Goal: Information Seeking & Learning: Compare options

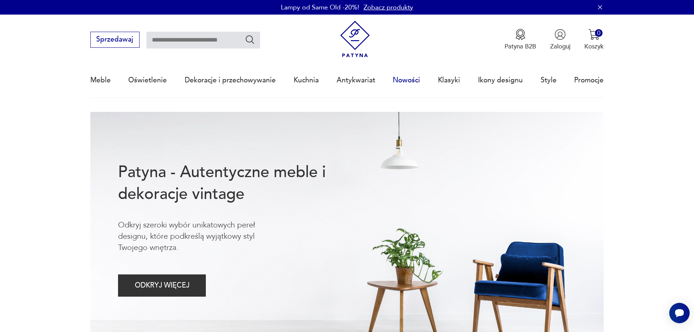
click at [414, 79] on link "Nowości" at bounding box center [406, 80] width 27 height 34
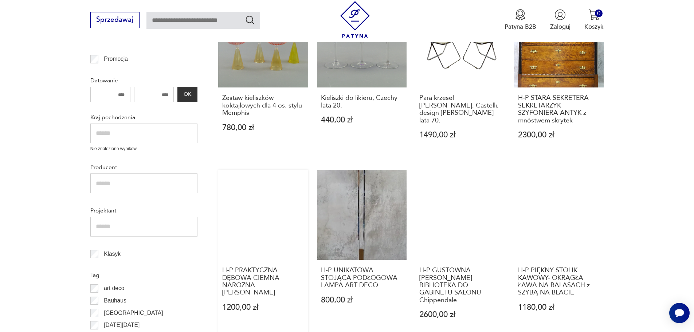
scroll to position [269, 0]
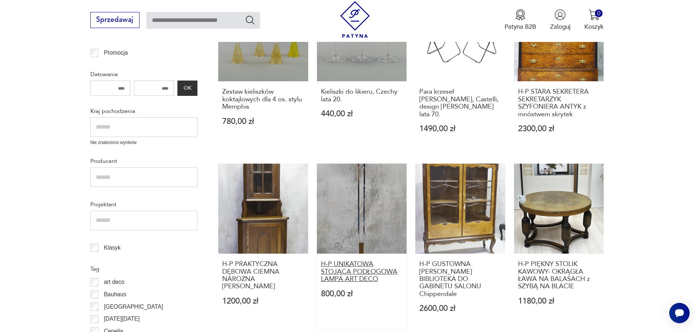
click at [350, 269] on h3 "H-P UNIKATOWA STOJĄCA PODŁOGOWA LAMPA ART DECO" at bounding box center [362, 272] width 82 height 22
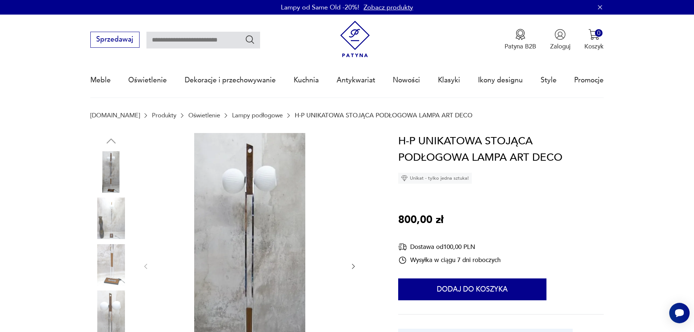
click at [351, 265] on icon "button" at bounding box center [353, 266] width 7 height 7
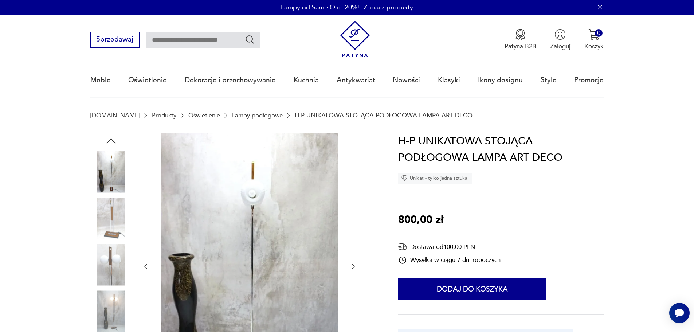
click at [351, 265] on icon "button" at bounding box center [353, 266] width 7 height 7
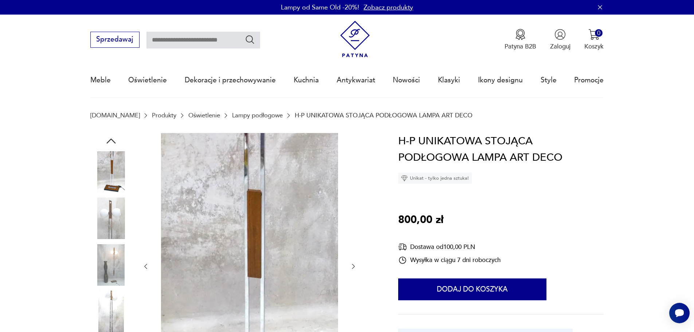
click at [351, 265] on icon "button" at bounding box center [353, 266] width 7 height 7
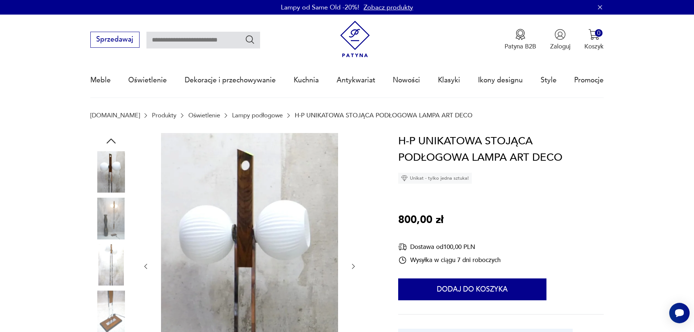
click at [351, 265] on icon "button" at bounding box center [353, 266] width 7 height 7
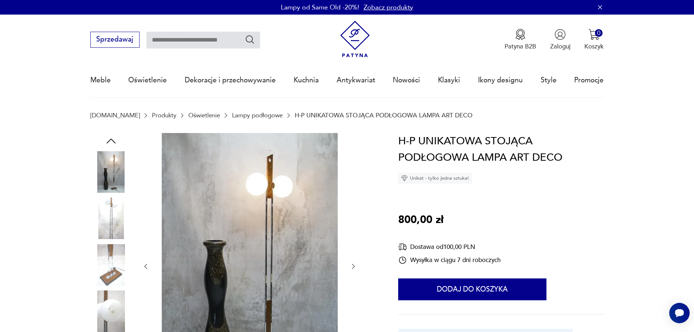
click at [351, 265] on icon "button" at bounding box center [353, 266] width 7 height 7
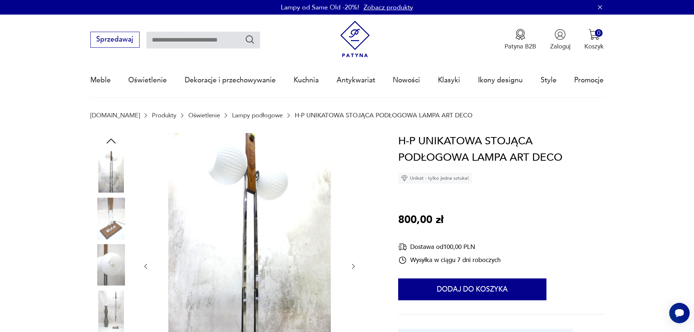
click at [351, 265] on icon "button" at bounding box center [353, 266] width 7 height 7
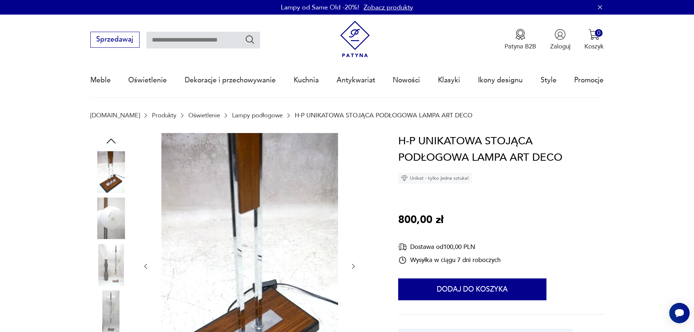
click at [351, 265] on icon "button" at bounding box center [353, 266] width 7 height 7
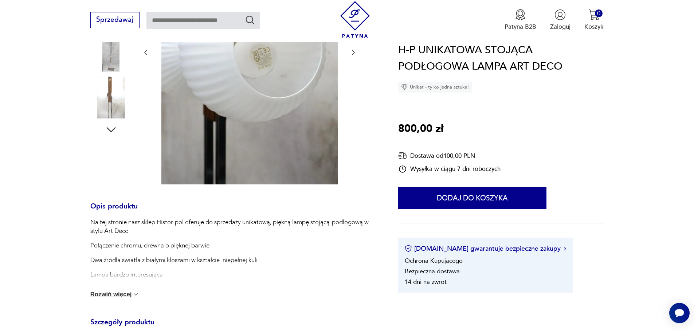
scroll to position [292, 0]
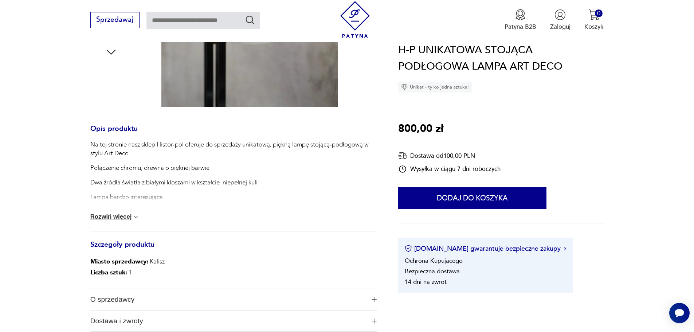
click at [123, 213] on button "Rozwiń więcej" at bounding box center [115, 216] width 50 height 7
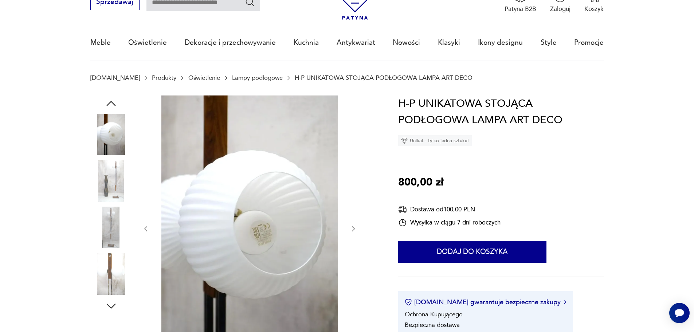
scroll to position [36, 0]
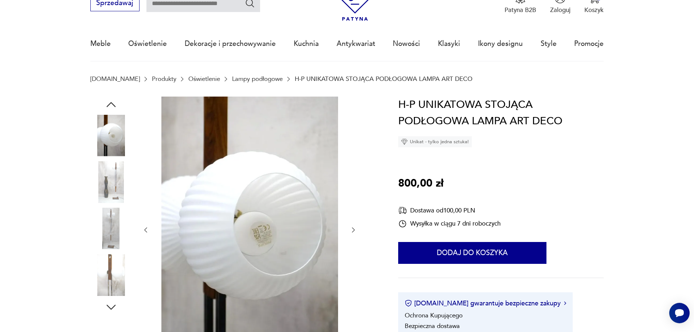
click at [110, 241] on img at bounding box center [111, 229] width 42 height 42
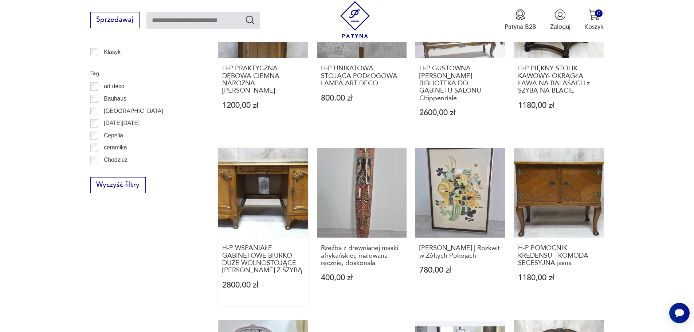
scroll to position [452, 0]
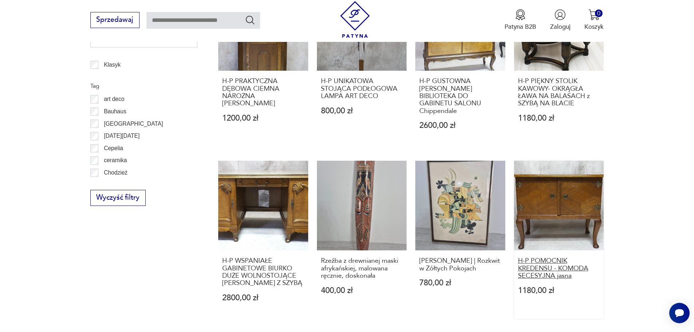
click at [541, 269] on h3 "H-P POMOCNIK KREDENSU - KOMODA SECESYJNA jasna" at bounding box center [559, 268] width 82 height 22
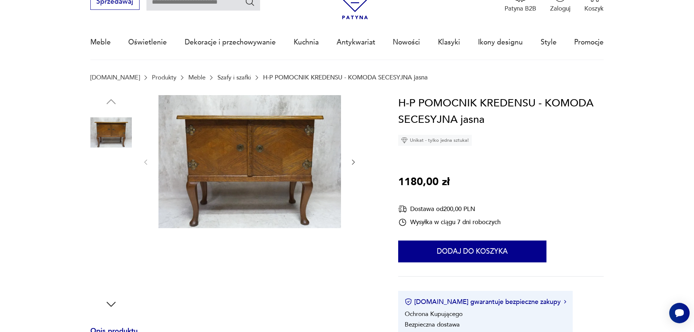
scroll to position [36, 0]
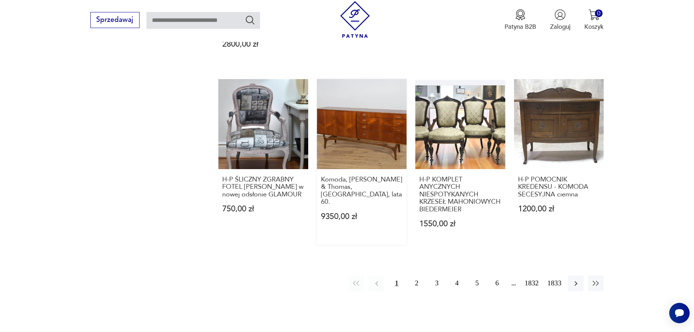
scroll to position [707, 0]
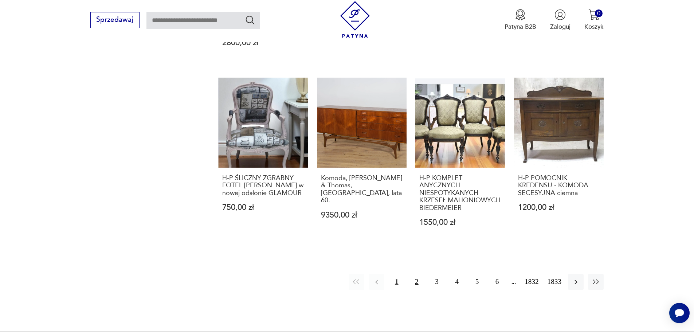
click at [416, 278] on button "2" at bounding box center [417, 282] width 16 height 16
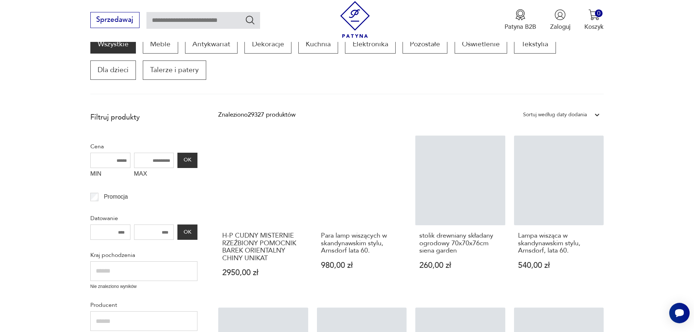
scroll to position [124, 0]
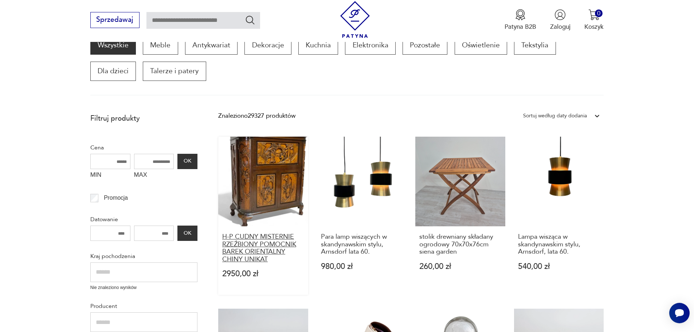
click at [247, 242] on h3 "H-P CUDNY MISTERNIE RZEŹBIONY POMOCNIK BAREK ORIENTALNY CHINY UNIKAT" at bounding box center [263, 248] width 82 height 30
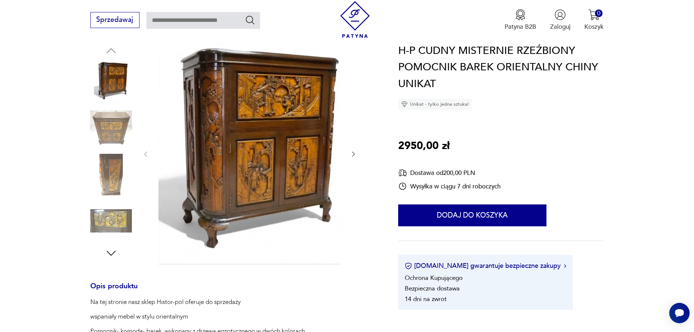
scroll to position [109, 0]
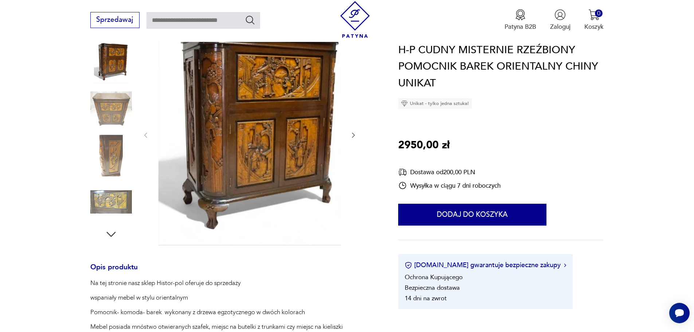
click at [105, 106] on img at bounding box center [111, 109] width 42 height 42
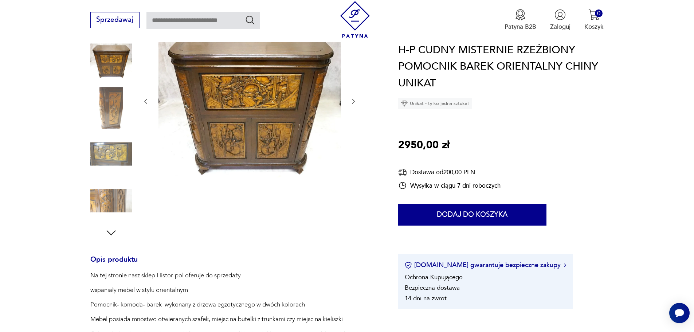
click at [107, 150] on img at bounding box center [111, 154] width 42 height 42
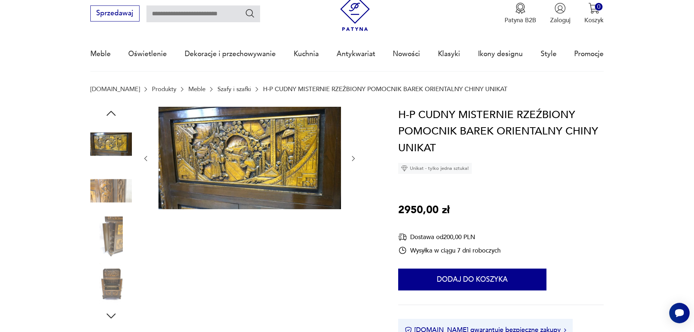
scroll to position [0, 0]
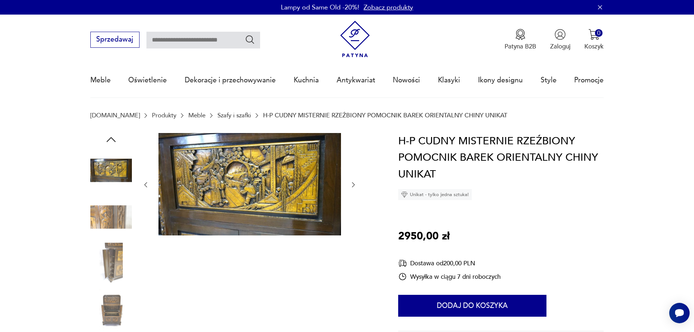
click at [113, 262] on img at bounding box center [111, 264] width 42 height 42
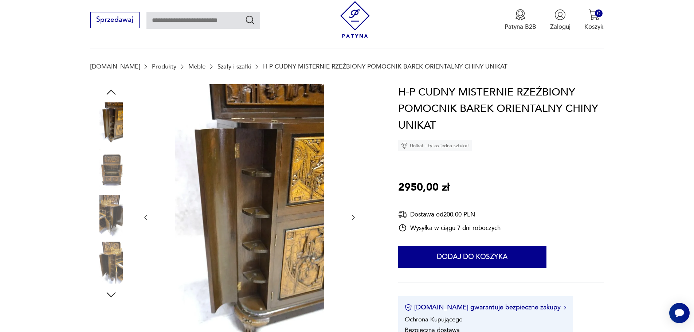
scroll to position [73, 0]
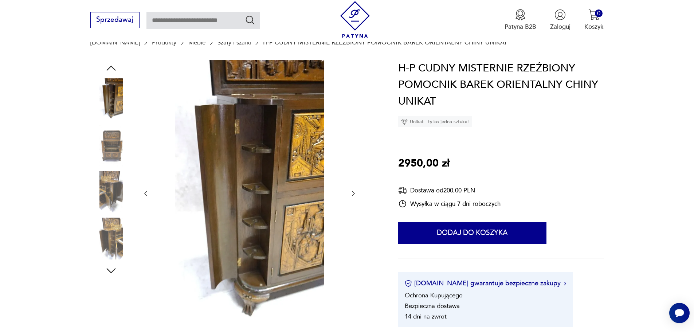
click at [112, 146] on img at bounding box center [111, 146] width 42 height 42
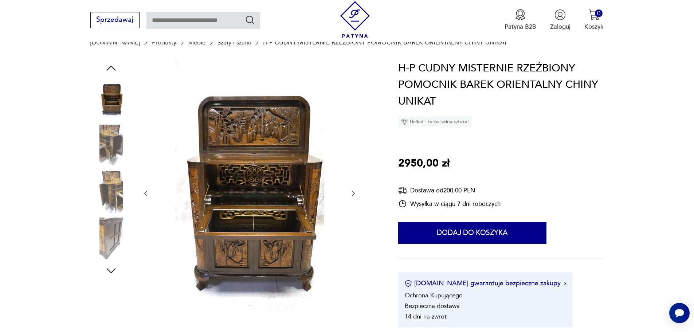
click at [115, 144] on img at bounding box center [111, 146] width 42 height 42
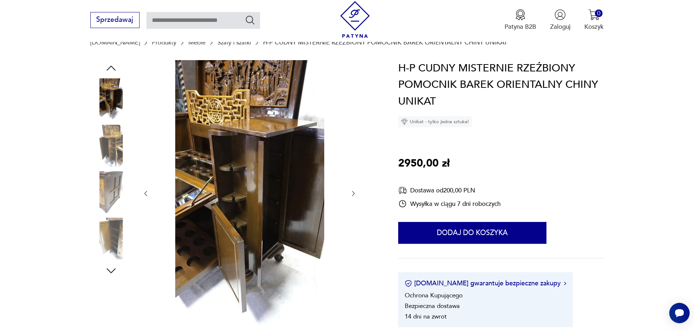
click at [354, 191] on icon "button" at bounding box center [353, 193] width 7 height 7
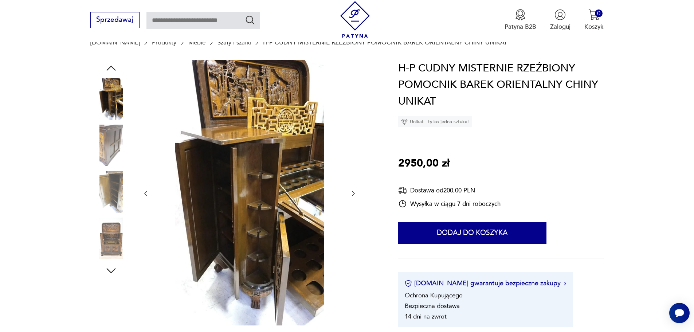
click at [109, 192] on img at bounding box center [111, 192] width 42 height 42
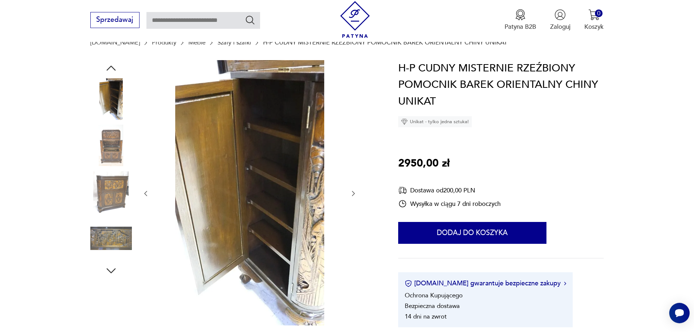
click at [117, 237] on img at bounding box center [111, 239] width 42 height 42
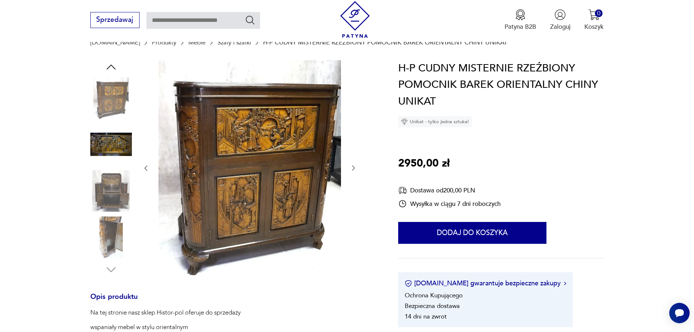
click at [115, 184] on img at bounding box center [111, 191] width 42 height 42
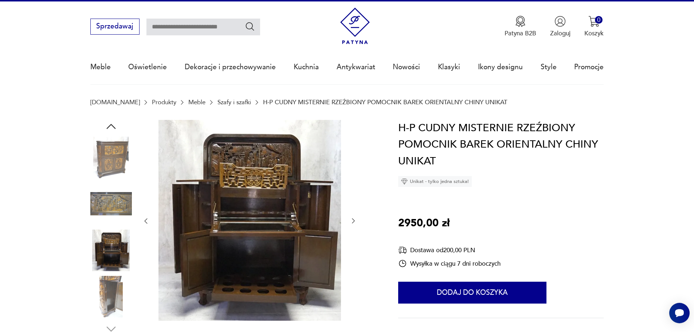
scroll to position [0, 0]
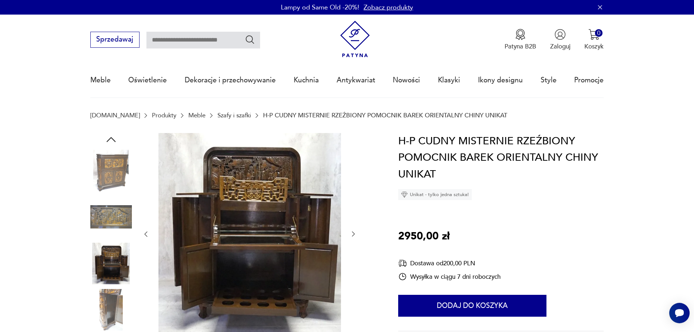
click at [113, 138] on icon "button" at bounding box center [111, 139] width 13 height 13
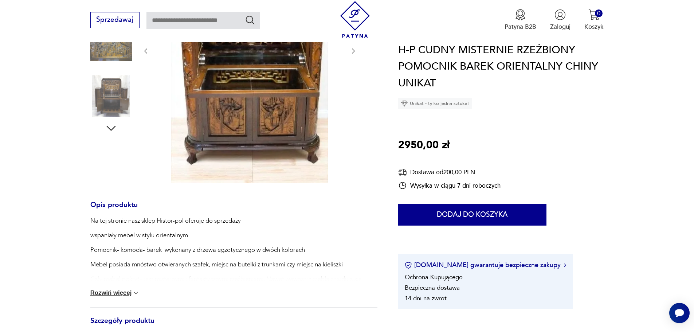
scroll to position [255, 0]
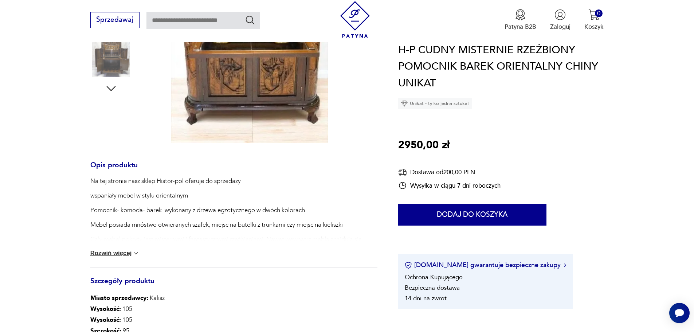
click at [118, 253] on button "Rozwiń więcej" at bounding box center [115, 253] width 50 height 7
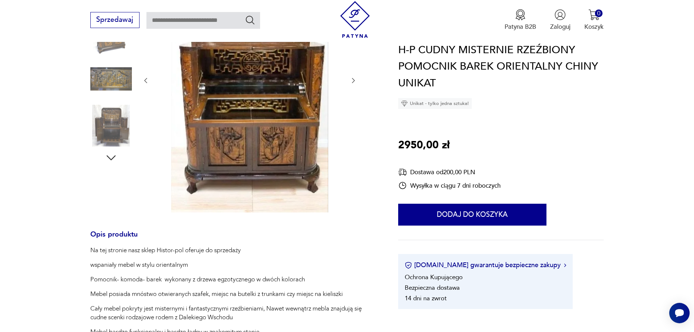
scroll to position [146, 0]
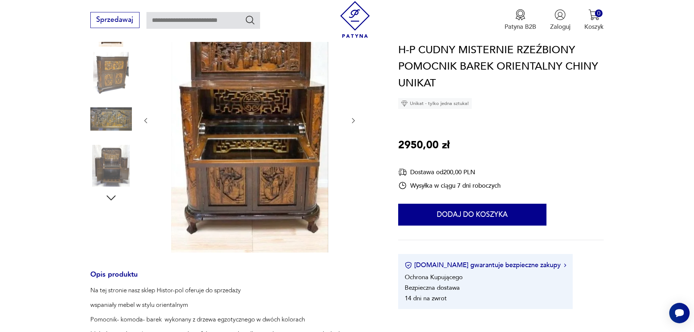
click at [354, 119] on icon "button" at bounding box center [353, 120] width 7 height 7
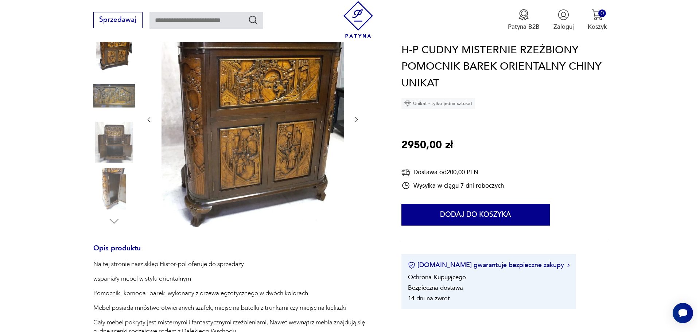
scroll to position [121, 0]
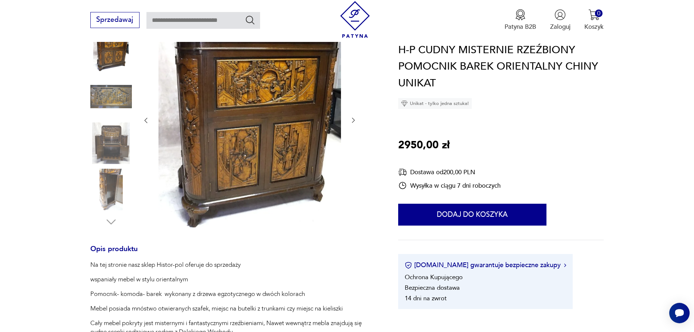
drag, startPoint x: 354, startPoint y: 119, endPoint x: 94, endPoint y: 285, distance: 309.0
click at [94, 286] on div "Opis produktu Na tej stronie nasz sklep Histor-pol oferuje do sprzedaży wspania…" at bounding box center [233, 310] width 287 height 597
click at [274, 82] on img at bounding box center [250, 119] width 183 height 215
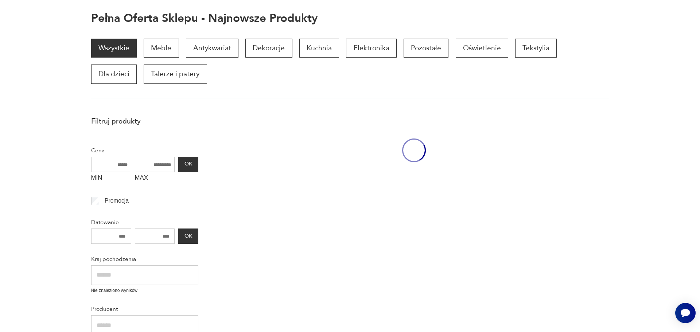
scroll to position [124, 0]
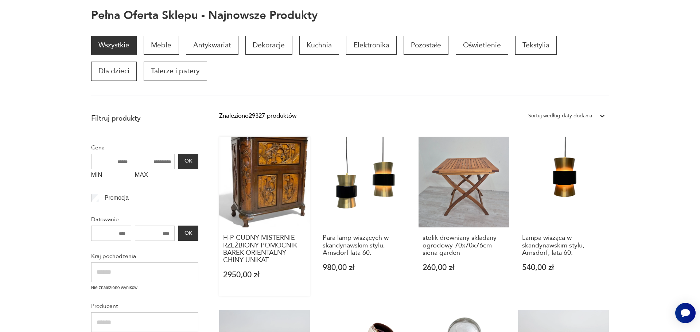
click at [255, 174] on link "H-P CUDNY MISTERNIE RZEŹBIONY POMOCNIK BAREK ORIENTALNY CHINY UNIKAT 2950,00 zł" at bounding box center [264, 216] width 91 height 159
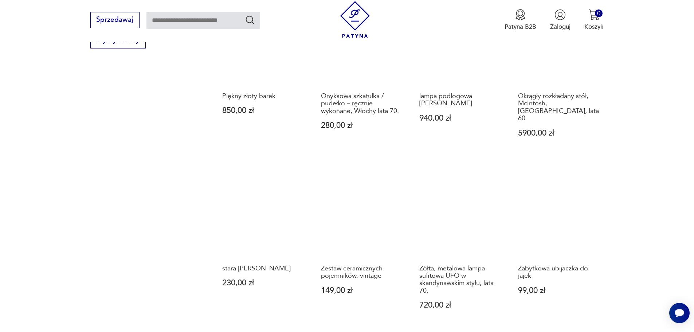
scroll to position [634, 0]
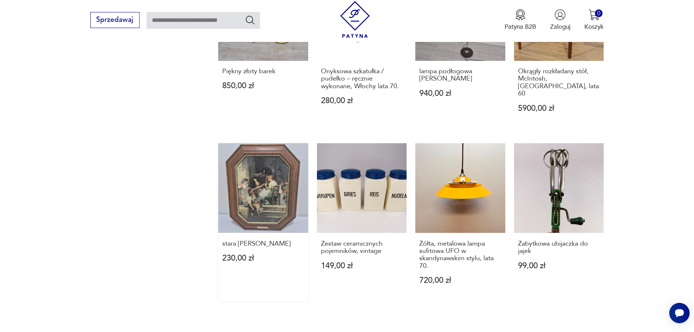
click at [277, 178] on link "stara ramka Angielska 230,00 zł" at bounding box center [263, 222] width 90 height 158
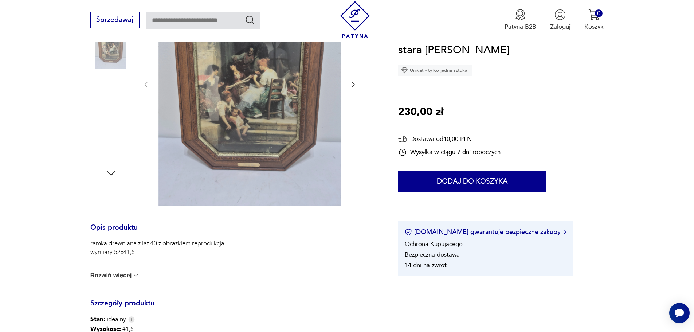
scroll to position [182, 0]
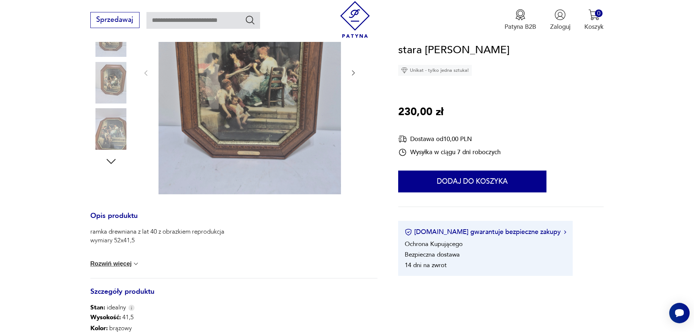
click at [100, 261] on button "Rozwiń więcej" at bounding box center [115, 263] width 50 height 7
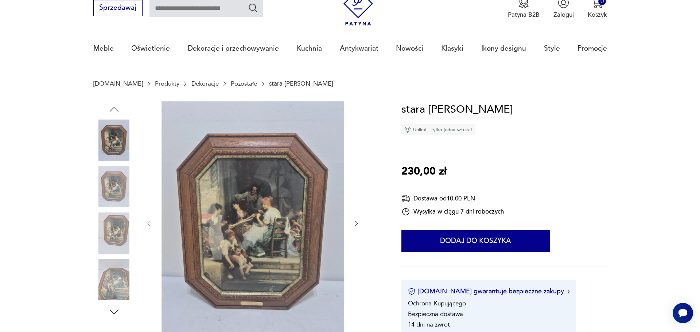
scroll to position [0, 0]
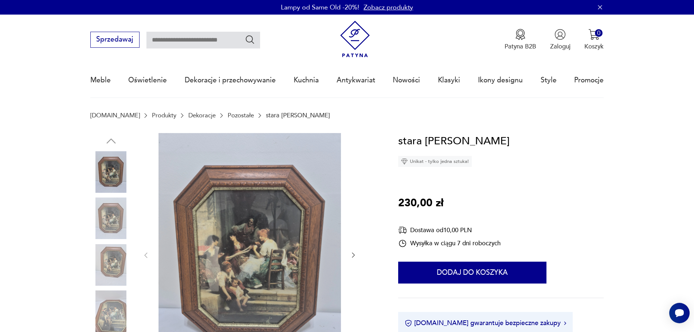
click at [236, 239] on img at bounding box center [250, 254] width 183 height 243
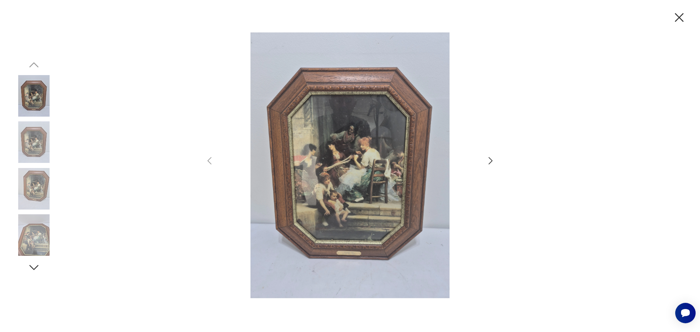
click at [38, 138] on img at bounding box center [34, 142] width 42 height 42
click at [29, 188] on img at bounding box center [34, 189] width 42 height 42
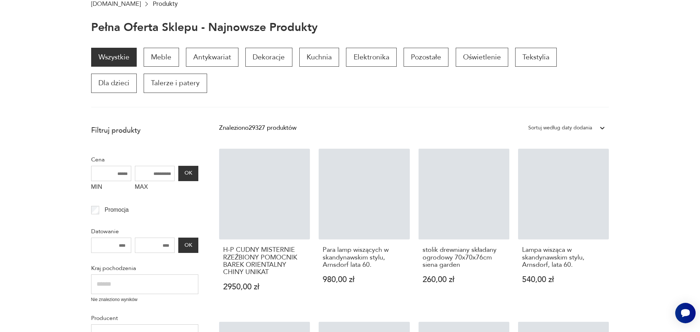
scroll to position [944, 0]
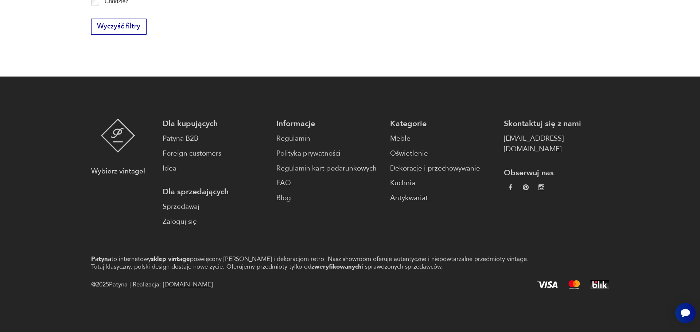
scroll to position [958, 0]
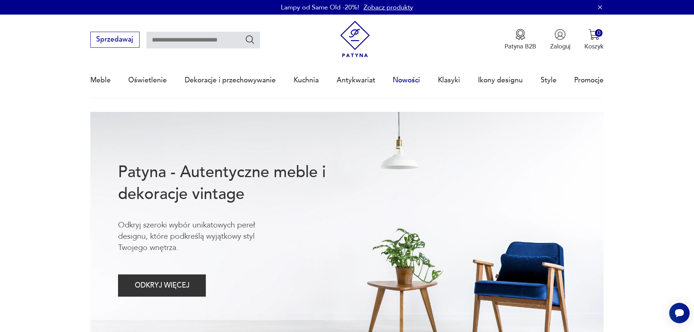
click at [407, 79] on link "Nowości" at bounding box center [406, 80] width 27 height 34
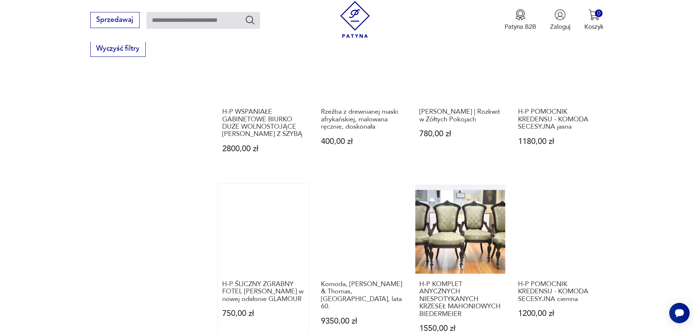
scroll to position [816, 0]
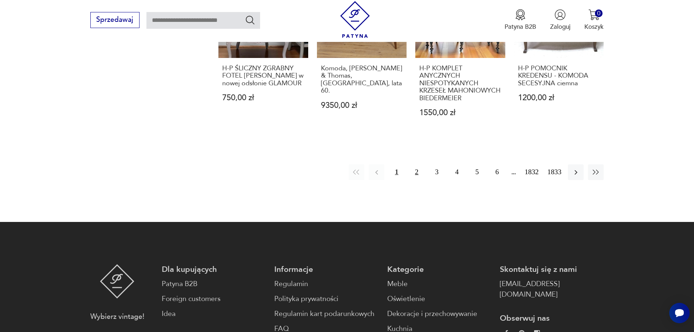
click at [419, 171] on button "2" at bounding box center [417, 172] width 16 height 16
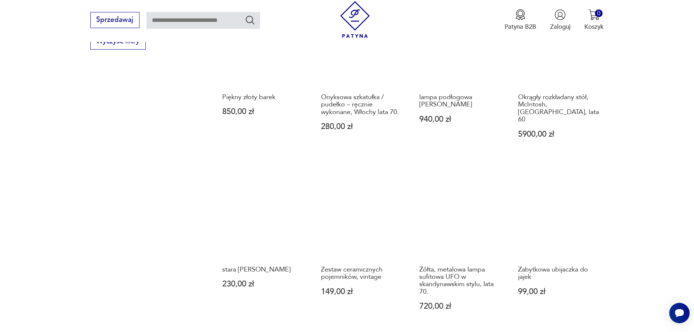
scroll to position [634, 0]
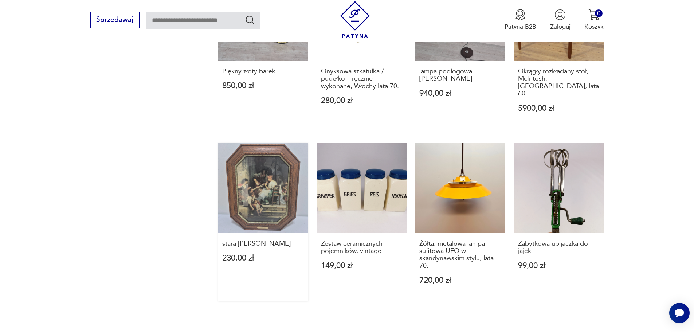
click at [268, 180] on link "stara ramka Angielska 230,00 zł" at bounding box center [263, 222] width 90 height 158
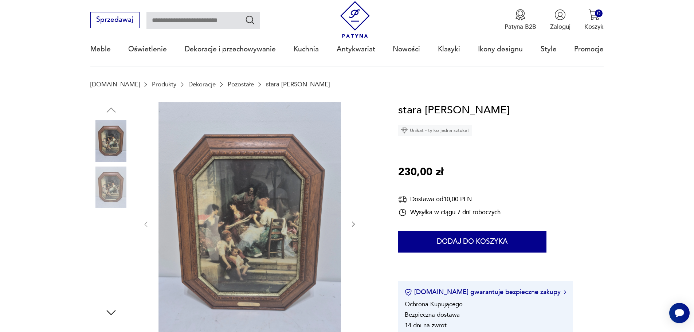
scroll to position [73, 0]
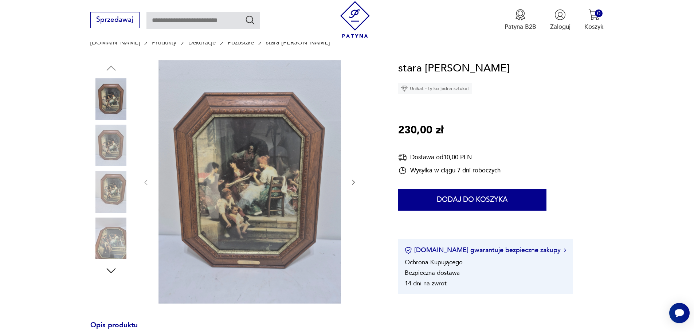
click at [109, 268] on icon "button" at bounding box center [111, 270] width 13 height 13
click at [115, 195] on img at bounding box center [111, 192] width 42 height 42
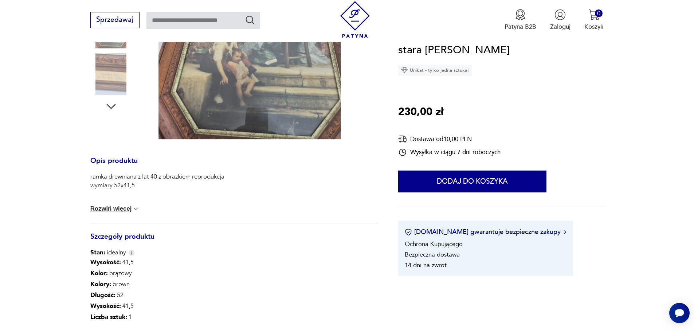
scroll to position [292, 0]
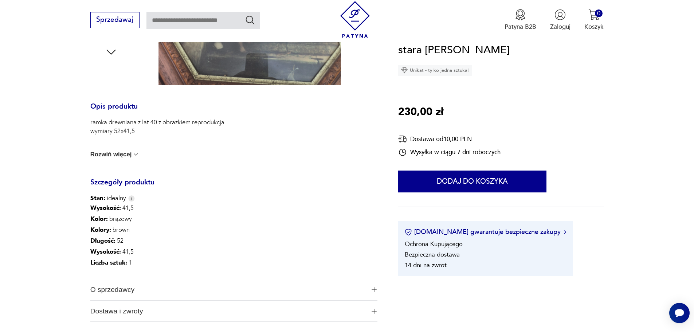
click at [127, 153] on button "Rozwiń więcej" at bounding box center [115, 154] width 50 height 7
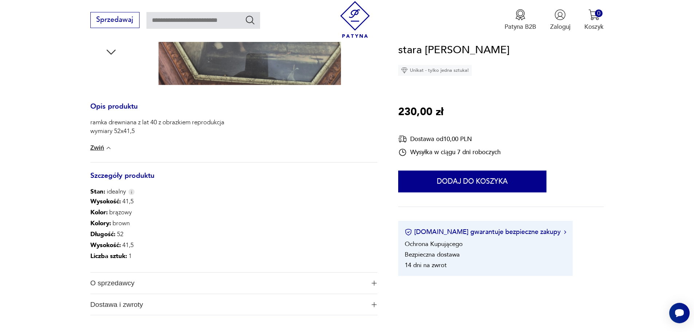
click at [97, 148] on button "Zwiń" at bounding box center [101, 147] width 22 height 7
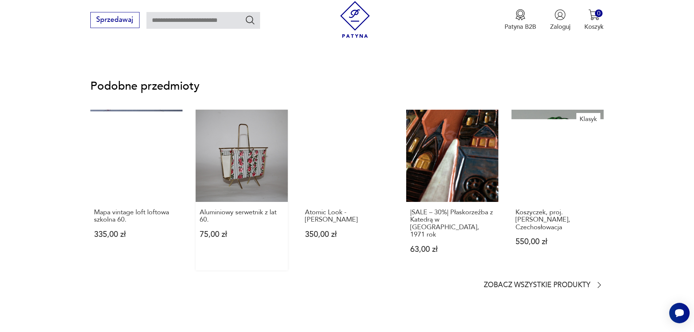
scroll to position [583, 0]
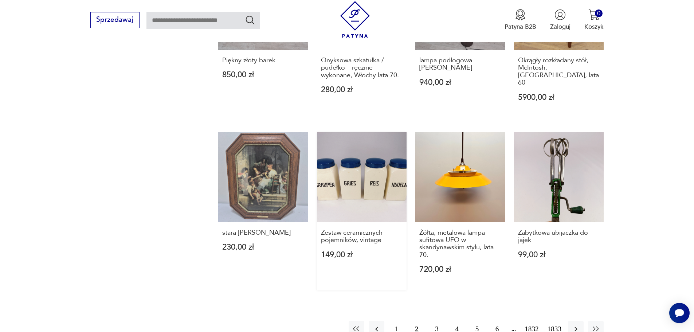
scroll to position [696, 0]
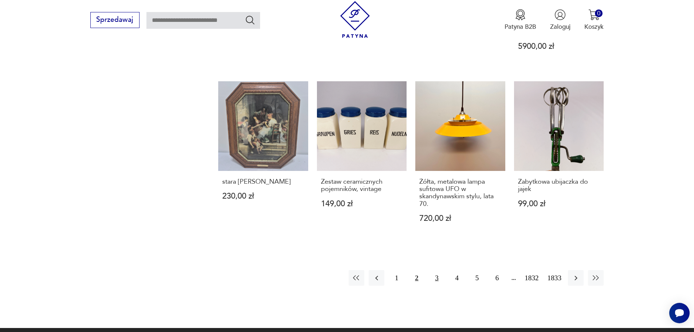
click at [436, 270] on button "3" at bounding box center [437, 278] width 16 height 16
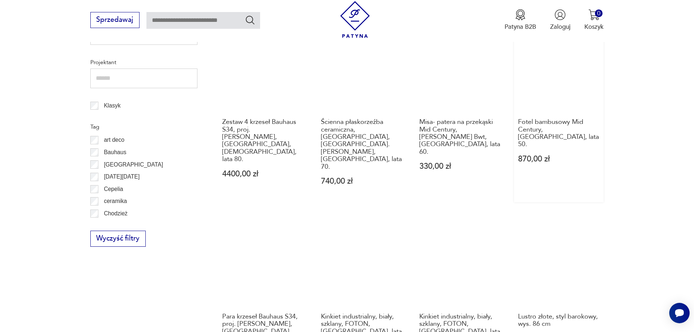
scroll to position [306, 0]
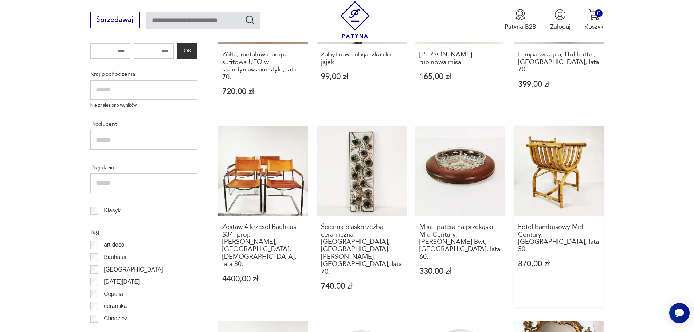
click at [564, 172] on link "Fotel bambusowy Mid Century, [GEOGRAPHIC_DATA], lata 50. 870,00 zł" at bounding box center [559, 216] width 90 height 181
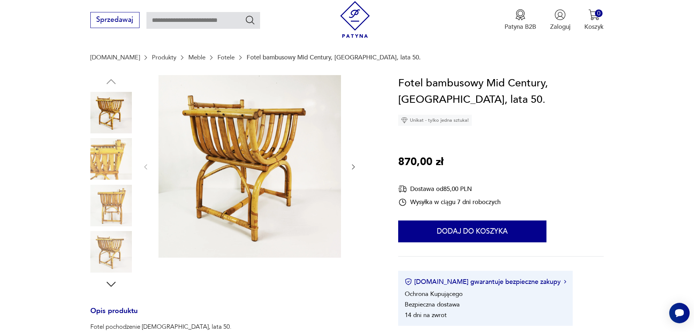
scroll to position [36, 0]
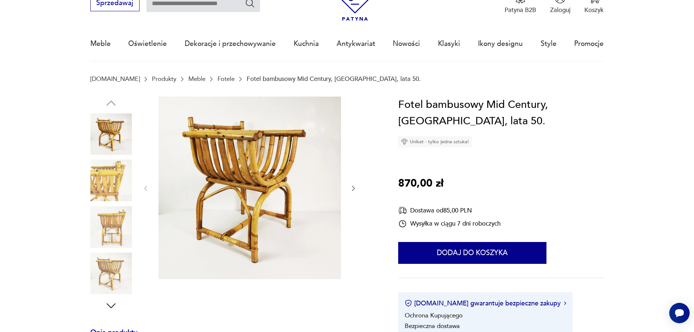
click at [111, 222] on img at bounding box center [111, 227] width 42 height 42
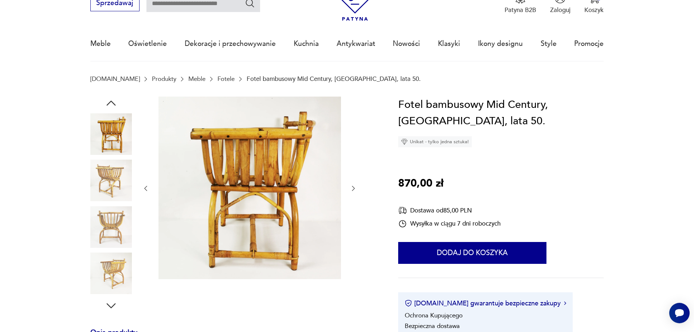
click at [110, 169] on img at bounding box center [111, 181] width 42 height 42
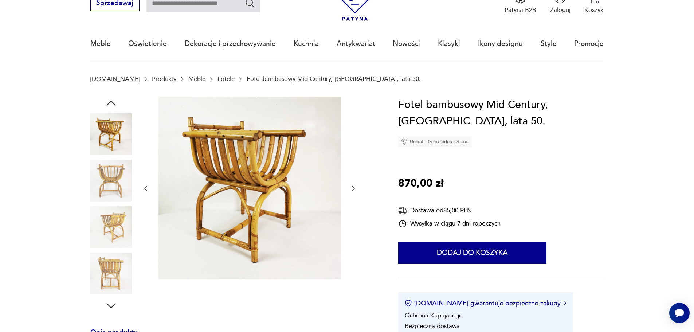
click at [114, 123] on img at bounding box center [111, 134] width 42 height 42
click at [109, 103] on icon "button" at bounding box center [110, 103] width 9 height 5
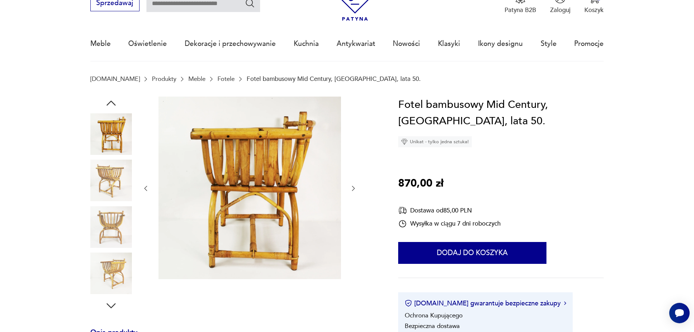
click at [114, 101] on icon "button" at bounding box center [111, 103] width 13 height 13
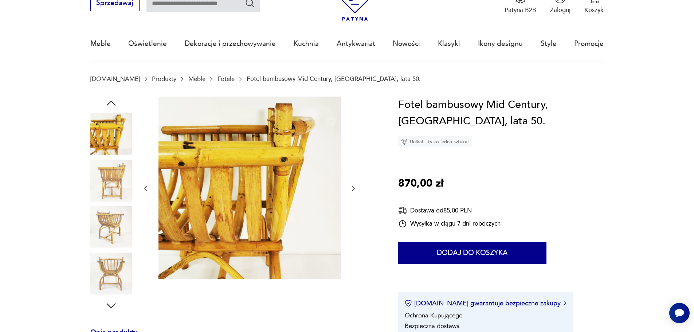
click at [113, 101] on icon "button" at bounding box center [111, 103] width 13 height 13
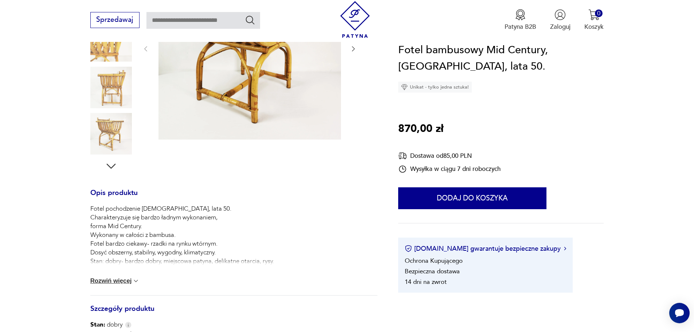
scroll to position [182, 0]
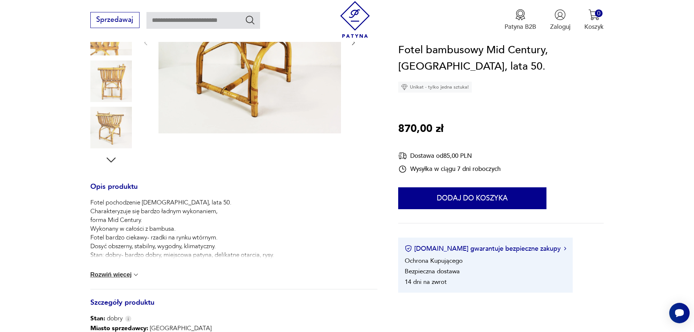
click at [109, 159] on icon "button" at bounding box center [111, 159] width 13 height 13
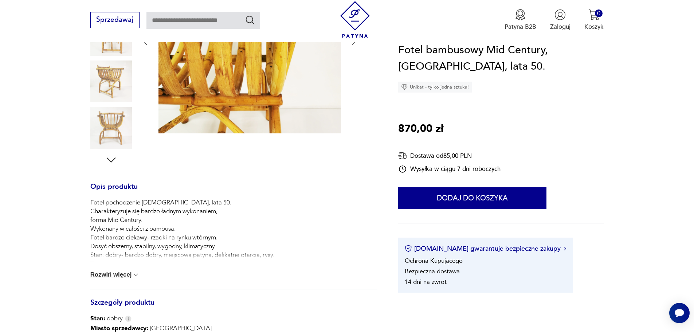
click at [109, 159] on icon "button" at bounding box center [111, 159] width 13 height 13
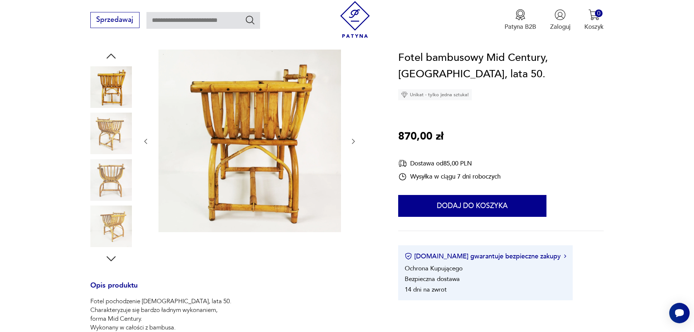
scroll to position [73, 0]
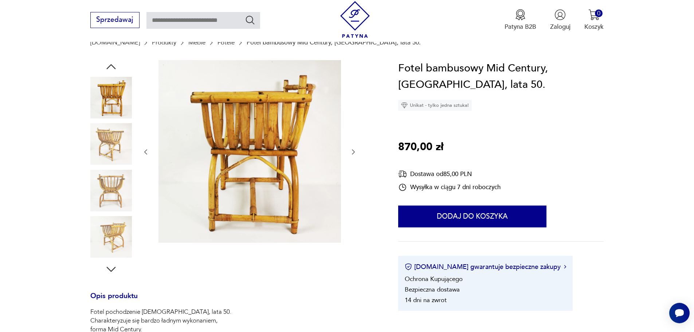
click at [113, 180] on img at bounding box center [111, 191] width 42 height 42
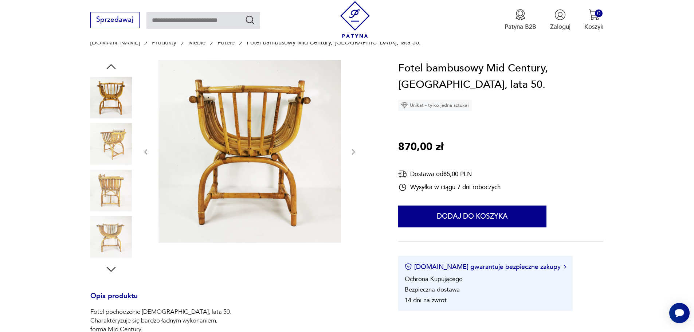
click at [109, 233] on img at bounding box center [111, 237] width 42 height 42
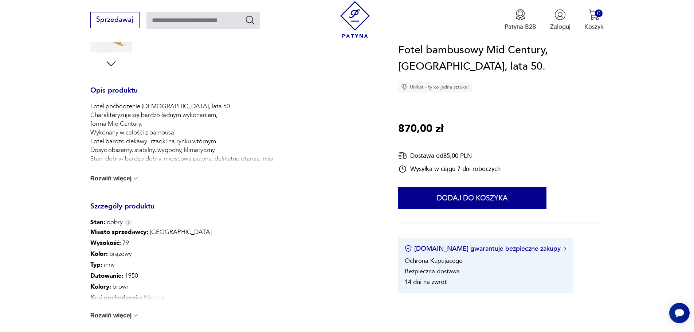
scroll to position [292, 0]
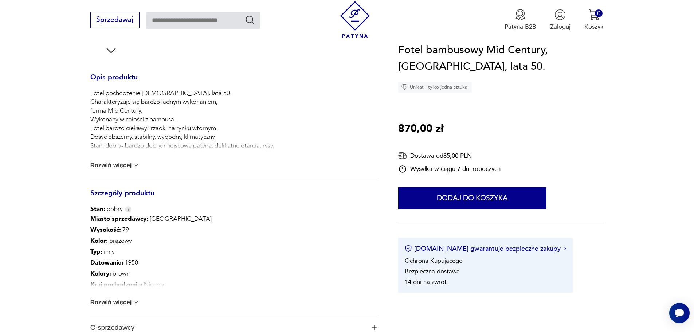
click at [122, 165] on button "Rozwiń więcej" at bounding box center [115, 165] width 50 height 7
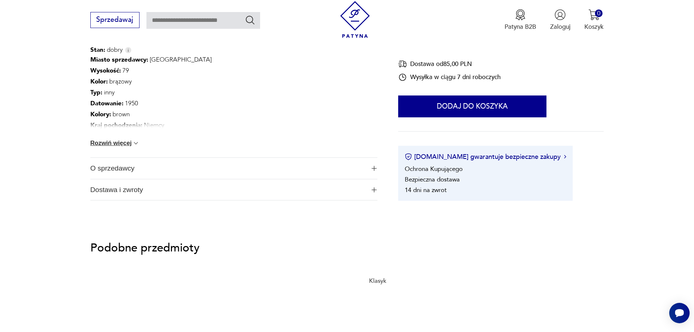
scroll to position [547, 0]
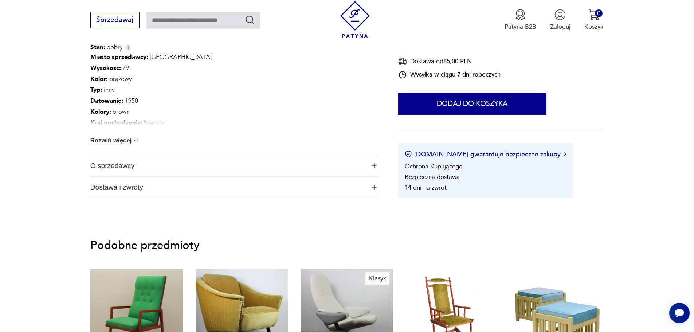
click at [120, 141] on button "Rozwiń więcej" at bounding box center [115, 140] width 50 height 7
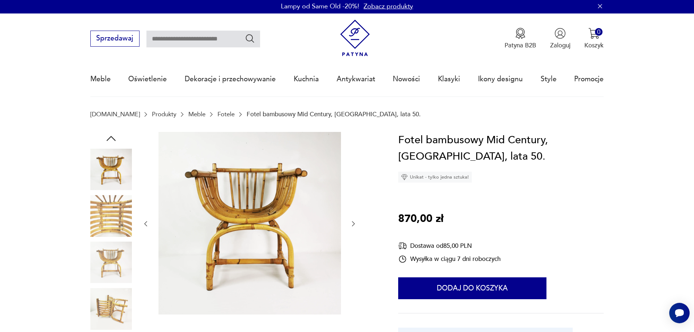
scroll to position [0, 0]
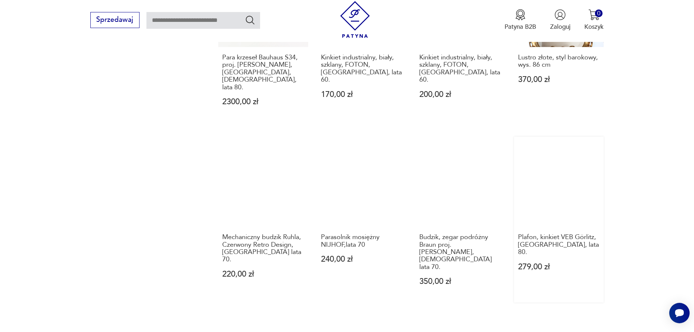
scroll to position [670, 0]
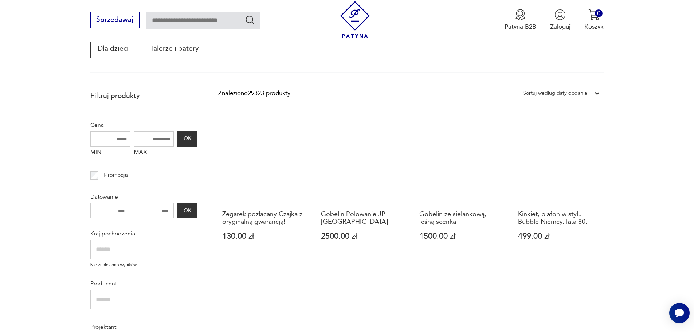
scroll to position [146, 0]
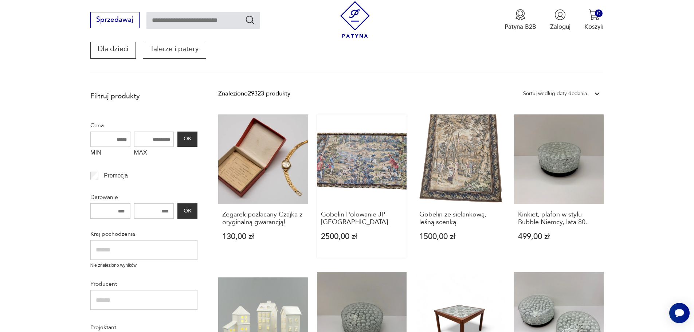
click at [370, 156] on link "Gobelin Polowanie JP [GEOGRAPHIC_DATA] 2500,00 zł" at bounding box center [362, 186] width 90 height 144
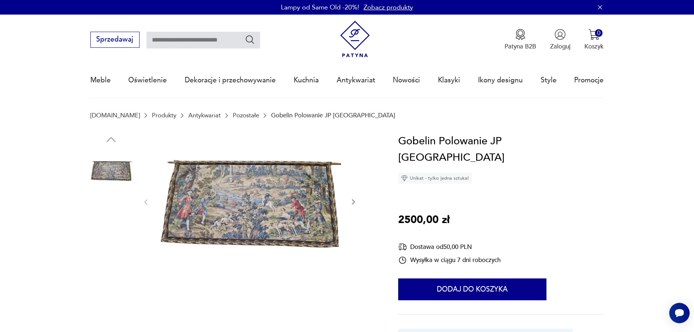
click at [109, 214] on img at bounding box center [111, 217] width 42 height 42
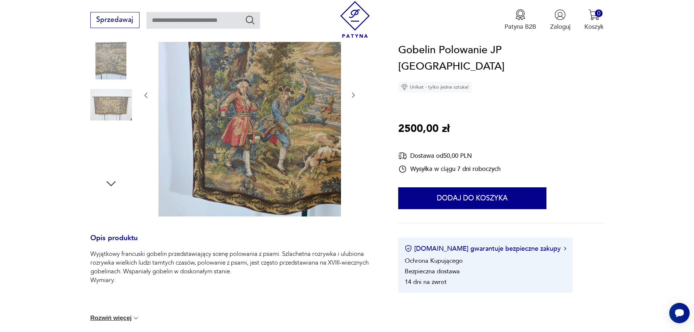
scroll to position [73, 0]
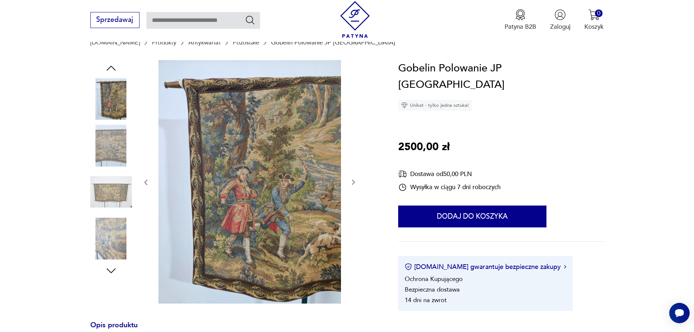
click at [116, 190] on img at bounding box center [111, 192] width 42 height 42
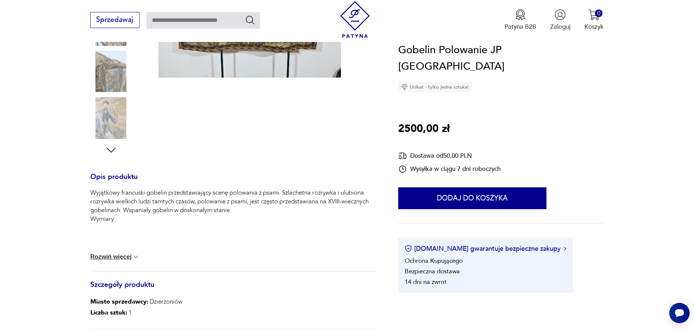
scroll to position [219, 0]
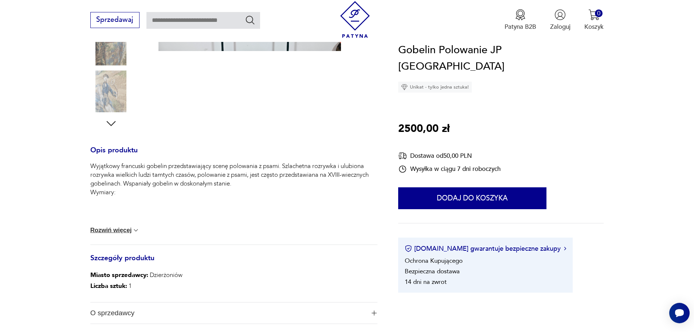
click at [117, 229] on button "Rozwiń więcej" at bounding box center [115, 230] width 50 height 7
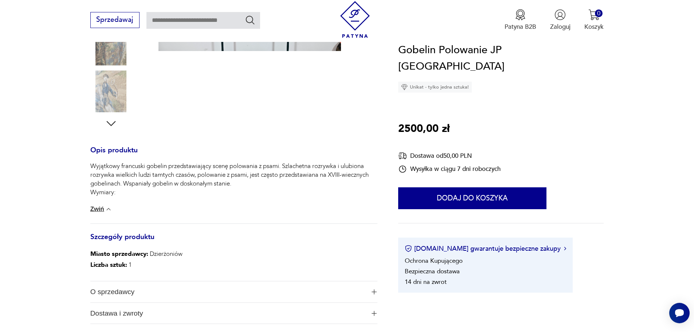
click at [104, 208] on button "Zwiń" at bounding box center [101, 209] width 22 height 7
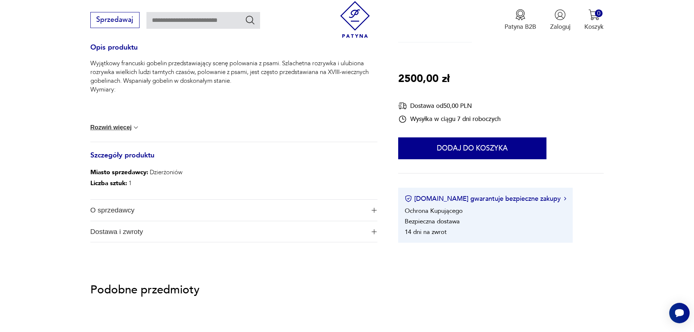
scroll to position [328, 0]
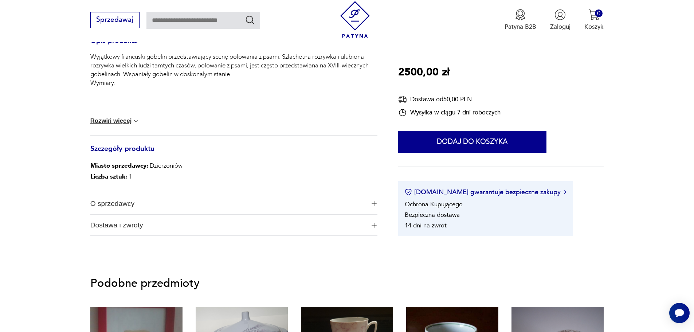
click at [142, 152] on h3 "Szczegóły produktu" at bounding box center [233, 153] width 287 height 15
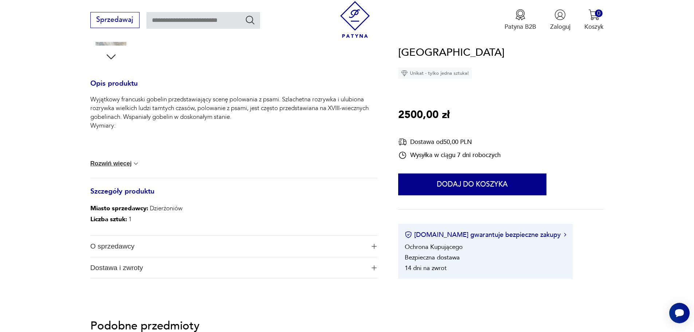
scroll to position [219, 0]
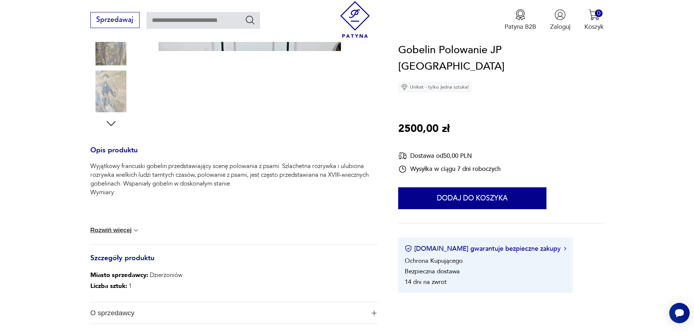
click at [118, 229] on button "Rozwiń więcej" at bounding box center [115, 230] width 50 height 7
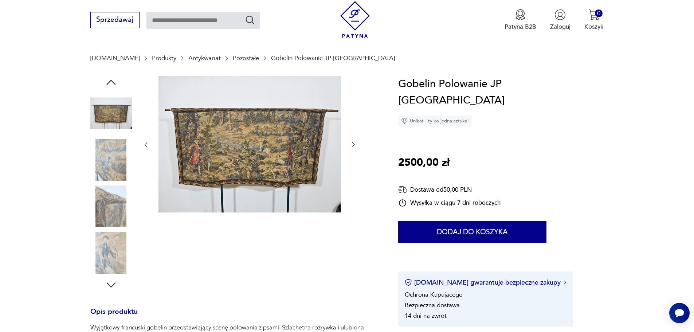
scroll to position [36, 0]
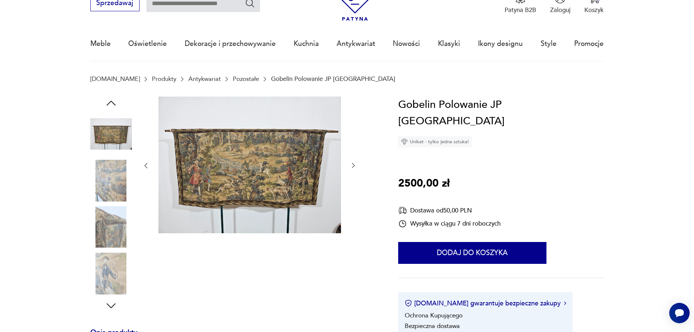
click at [110, 102] on icon "button" at bounding box center [110, 103] width 9 height 5
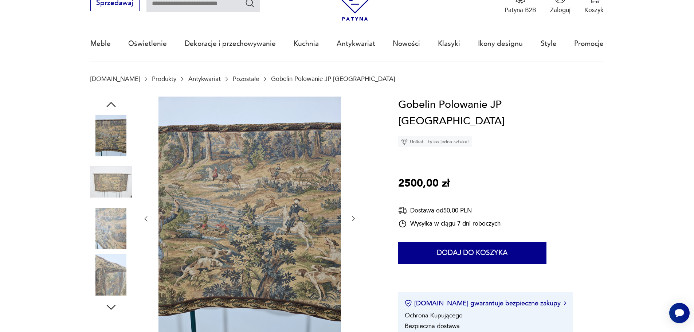
click at [110, 102] on icon "button" at bounding box center [111, 104] width 13 height 13
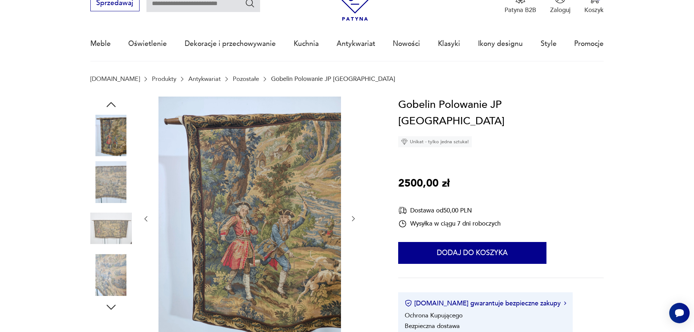
click at [110, 102] on icon "button" at bounding box center [111, 104] width 13 height 13
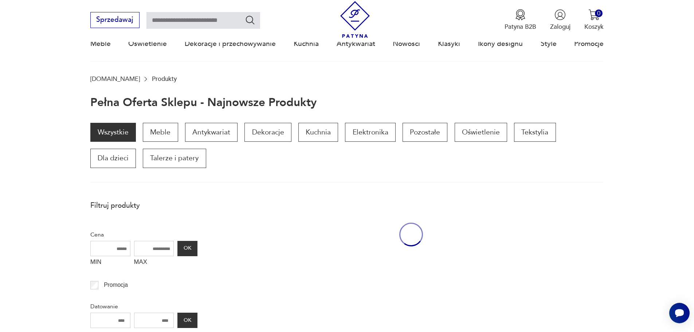
scroll to position [146, 0]
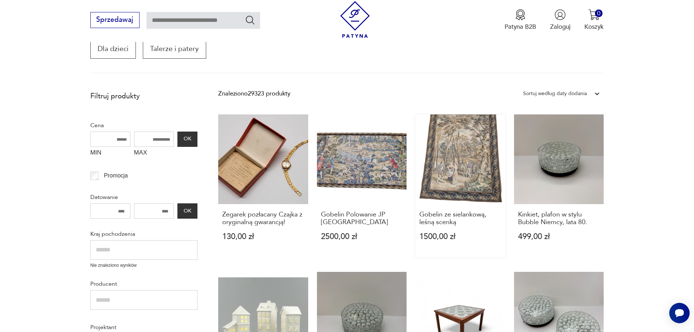
click at [473, 161] on link "Gobelin ze sielankową, leśną scenką 1500,00 zł" at bounding box center [460, 186] width 90 height 144
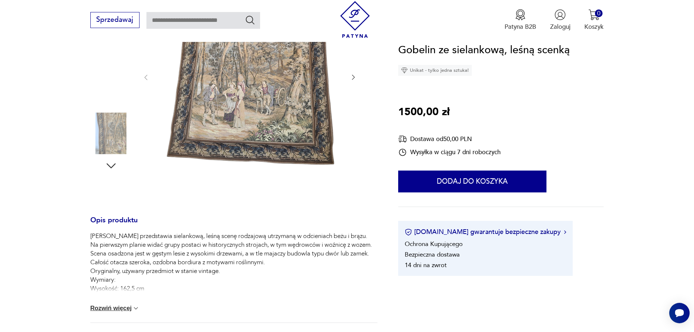
scroll to position [219, 0]
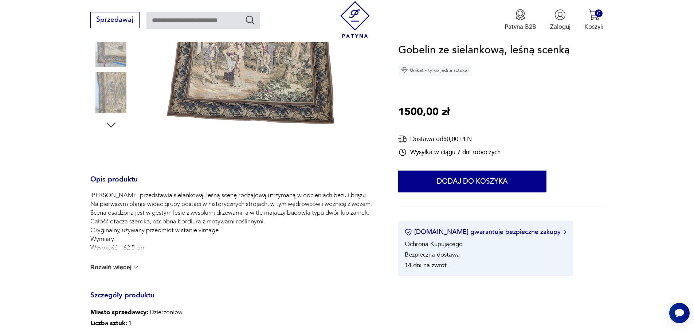
click at [126, 268] on button "Rozwiń więcej" at bounding box center [115, 267] width 50 height 7
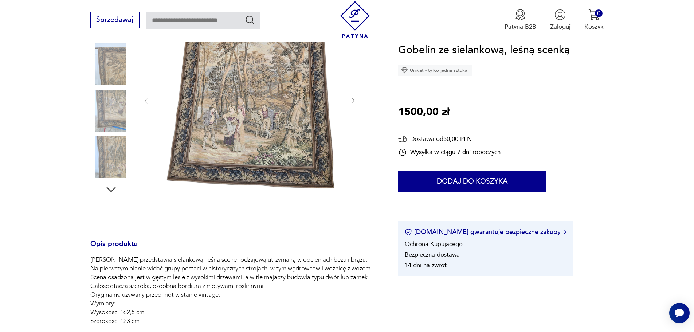
scroll to position [146, 0]
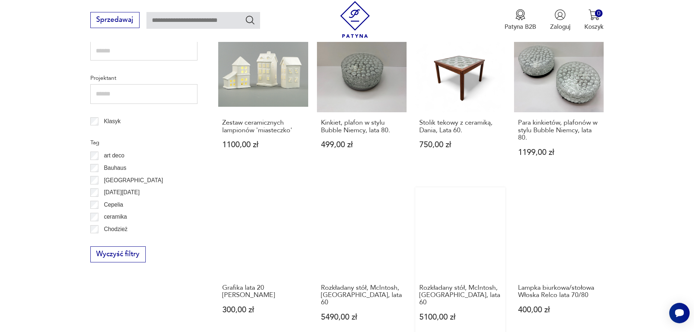
scroll to position [401, 0]
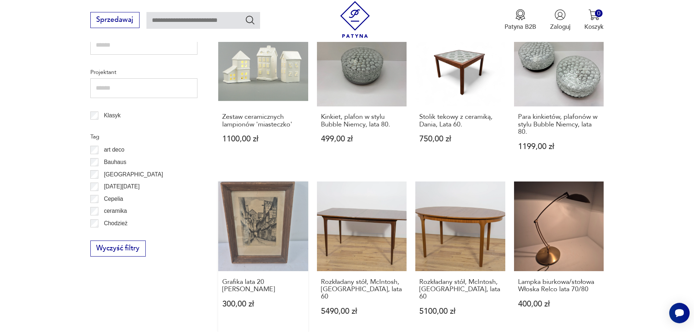
click at [270, 237] on link "Grafika lata 20 [PERSON_NAME] 300,00 zł" at bounding box center [263, 256] width 90 height 151
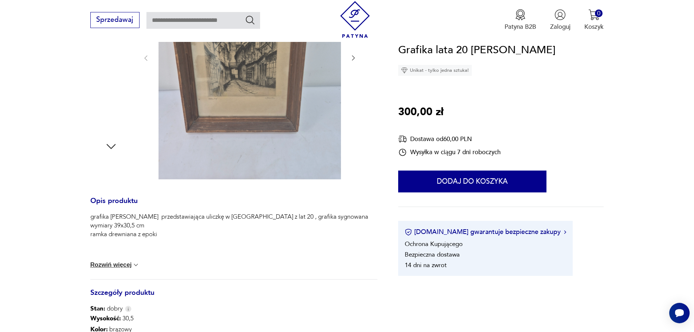
scroll to position [219, 0]
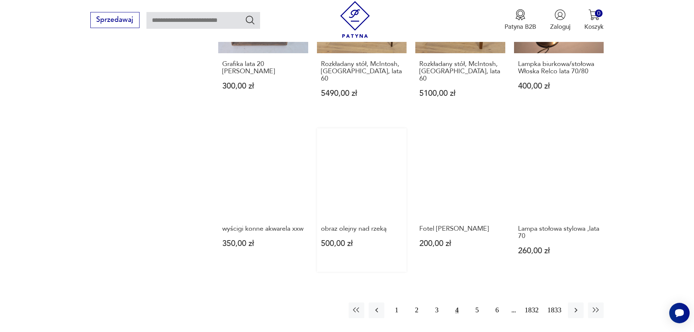
scroll to position [620, 0]
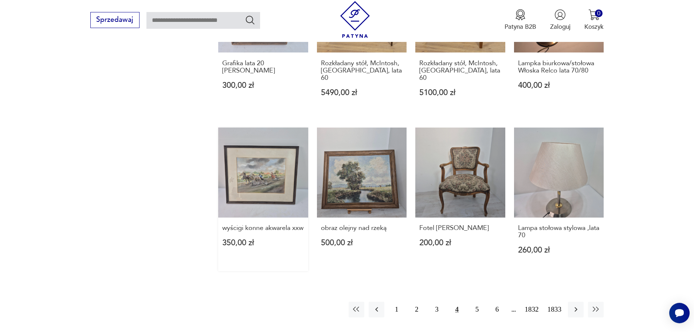
click at [257, 166] on link "wyścigi konne akwarela xxw 350,00 zł" at bounding box center [263, 200] width 90 height 144
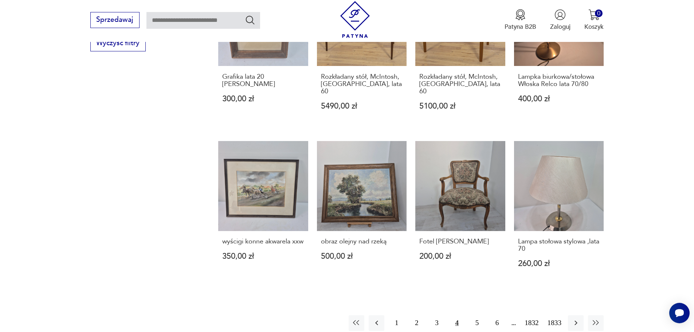
scroll to position [656, 0]
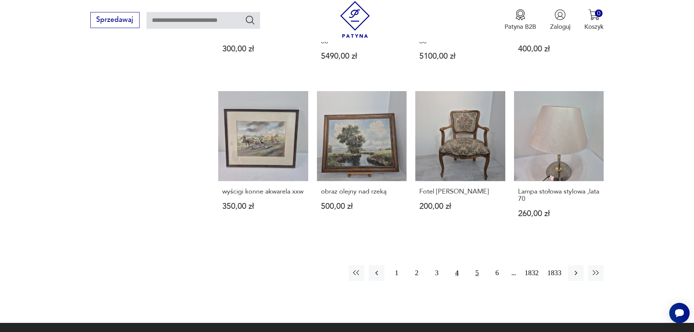
click at [477, 265] on button "5" at bounding box center [477, 273] width 16 height 16
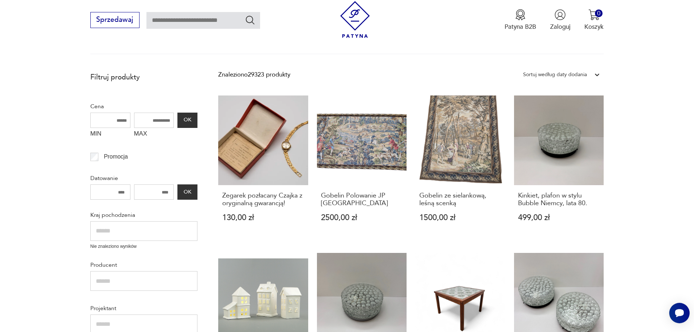
scroll to position [124, 0]
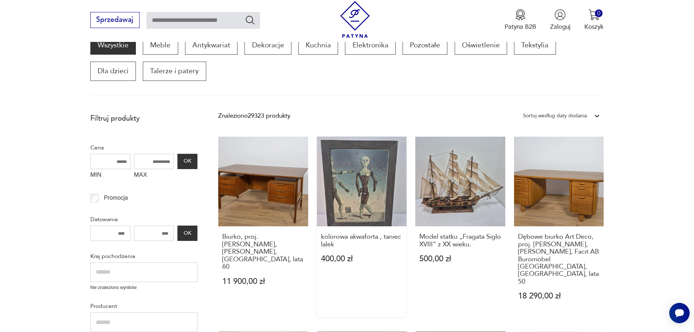
click at [354, 191] on link "kolorowa akwaforta , taniec lalek 400,00 zł" at bounding box center [362, 227] width 90 height 181
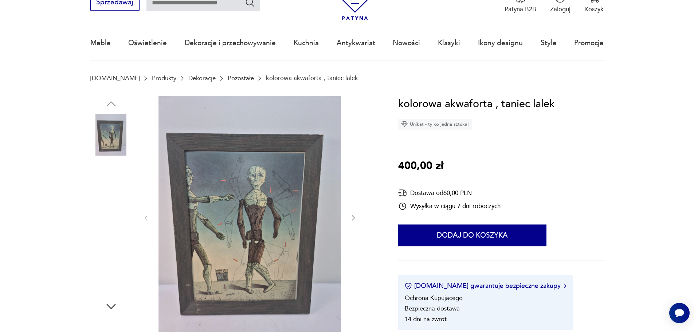
scroll to position [36, 0]
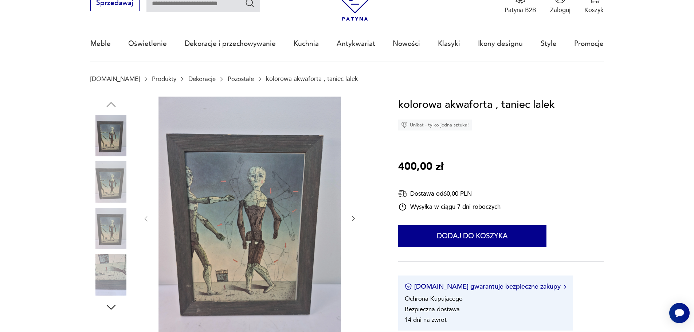
click at [115, 176] on img at bounding box center [111, 182] width 42 height 42
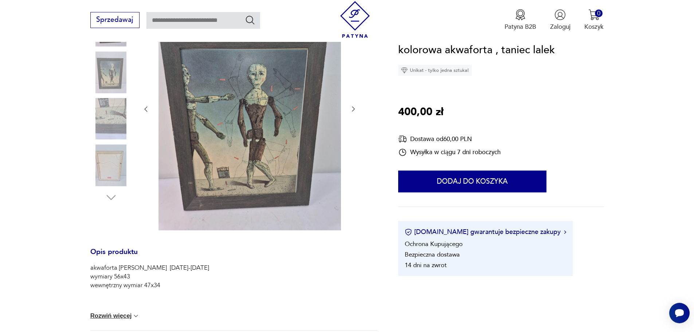
scroll to position [146, 0]
click at [111, 157] on img at bounding box center [111, 166] width 42 height 42
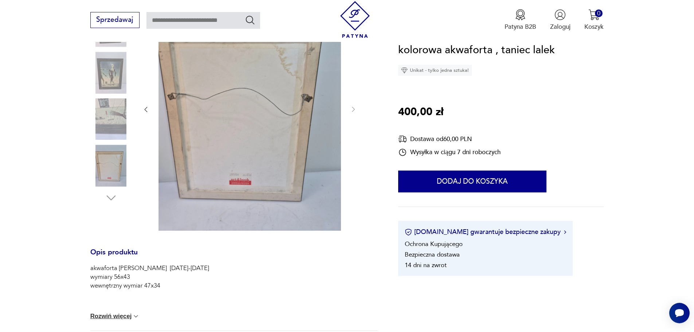
click at [116, 116] on img at bounding box center [111, 119] width 42 height 42
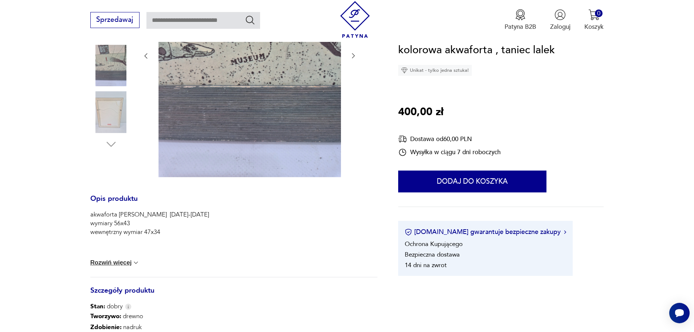
scroll to position [219, 0]
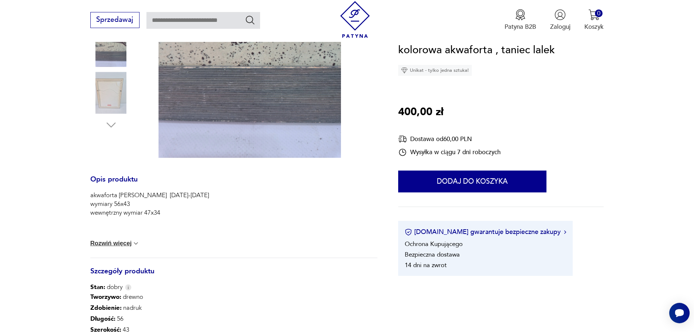
click at [116, 242] on button "Rozwiń więcej" at bounding box center [115, 243] width 50 height 7
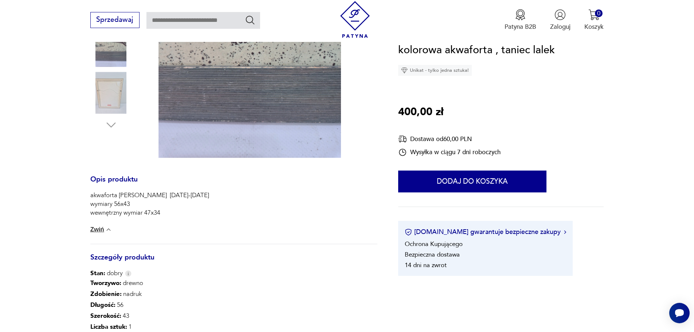
click at [102, 227] on button "Zwiń" at bounding box center [101, 229] width 22 height 7
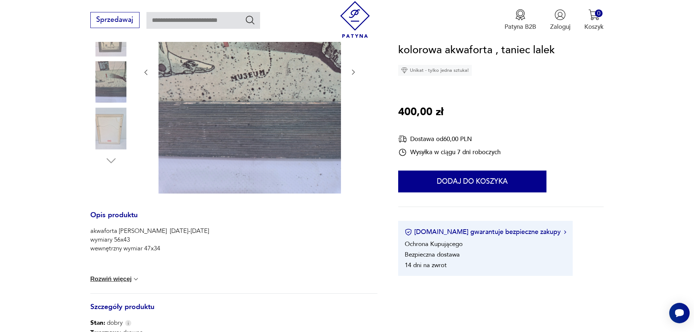
scroll to position [73, 0]
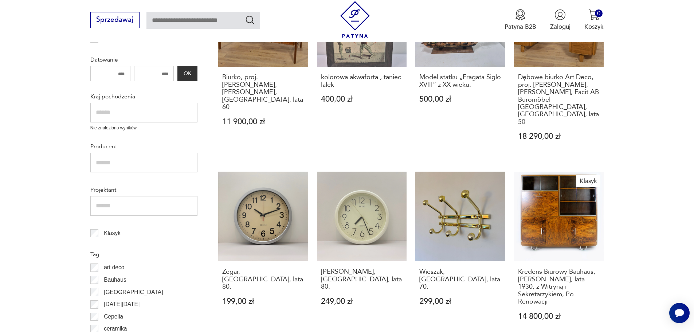
scroll to position [306, 0]
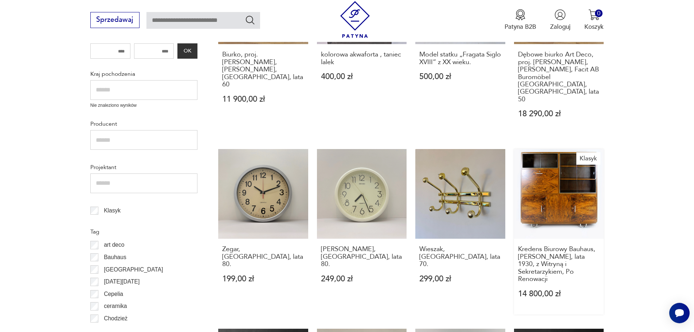
click at [552, 191] on link "Klasyk Kredens Biurowy Bauhaus, [PERSON_NAME], lata 1930, z Witryną i Sekretarz…" at bounding box center [559, 232] width 90 height 166
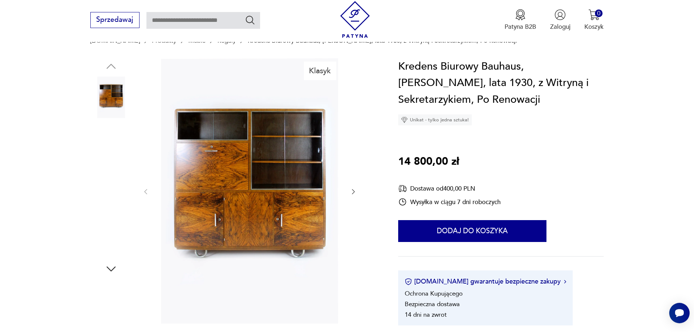
scroll to position [73, 0]
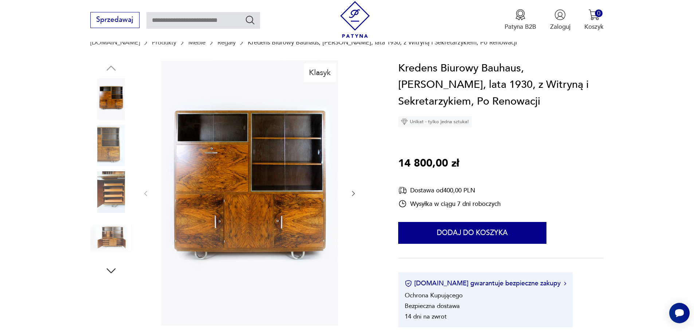
click at [109, 141] on img at bounding box center [111, 146] width 42 height 42
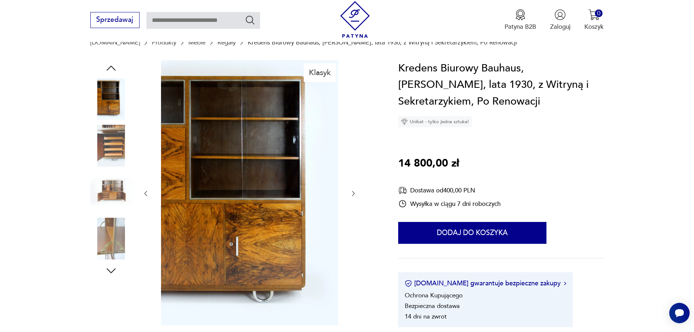
click at [352, 193] on icon "button" at bounding box center [353, 193] width 7 height 7
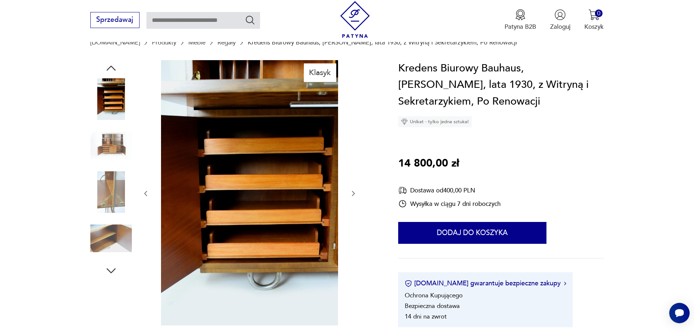
click at [351, 193] on icon "button" at bounding box center [353, 193] width 7 height 7
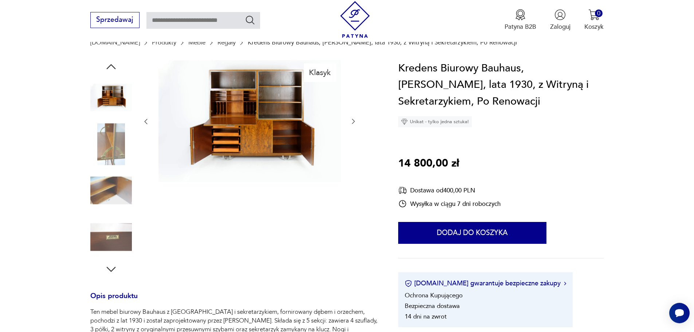
click at [354, 118] on icon "button" at bounding box center [353, 121] width 7 height 7
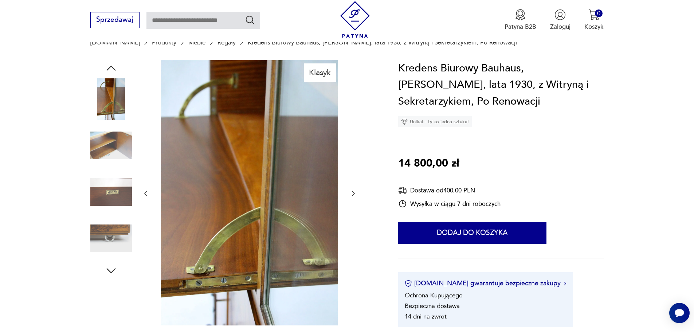
click at [351, 194] on icon "button" at bounding box center [353, 193] width 7 height 7
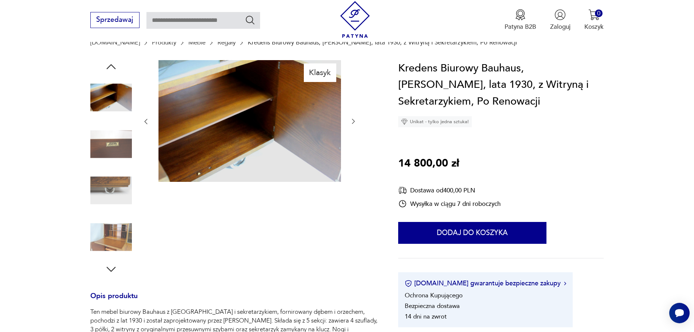
click at [354, 120] on icon "button" at bounding box center [353, 121] width 7 height 7
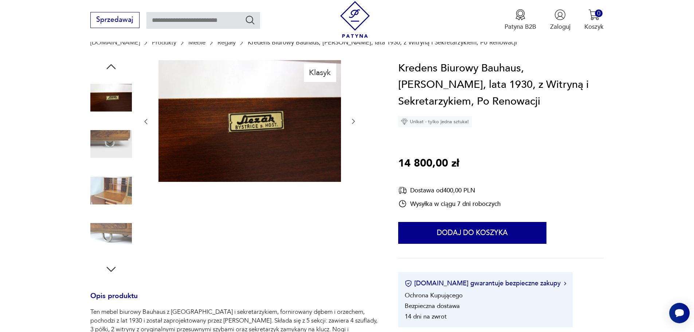
click at [354, 120] on icon "button" at bounding box center [353, 121] width 7 height 7
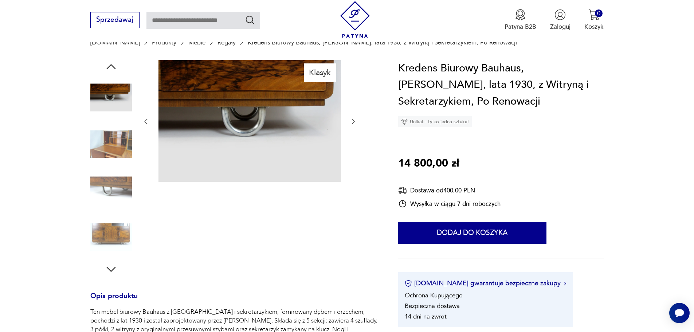
click at [354, 120] on icon "button" at bounding box center [353, 121] width 7 height 7
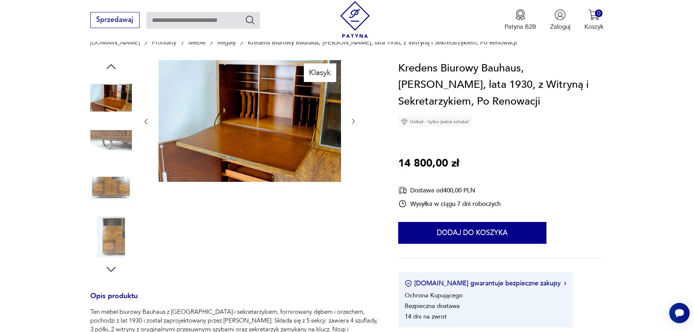
click at [354, 120] on icon "button" at bounding box center [353, 121] width 7 height 7
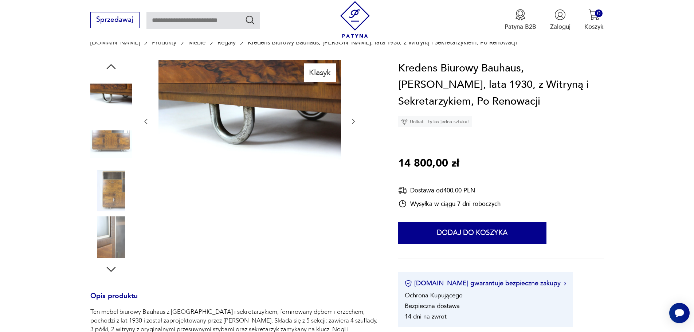
click at [354, 120] on icon "button" at bounding box center [353, 121] width 7 height 7
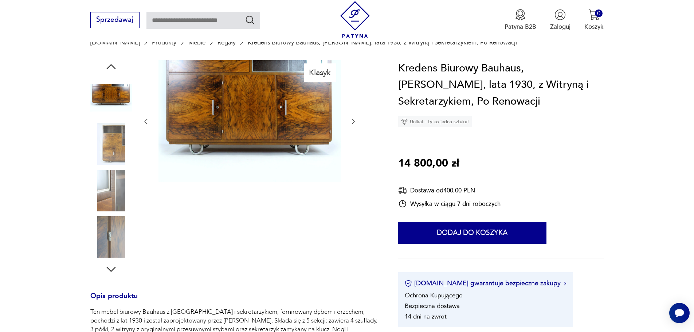
click at [354, 120] on icon "button" at bounding box center [353, 121] width 7 height 7
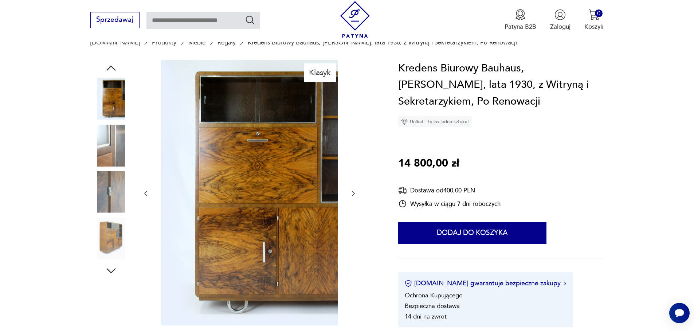
click at [354, 120] on div at bounding box center [249, 193] width 215 height 267
click at [352, 193] on icon "button" at bounding box center [353, 193] width 7 height 7
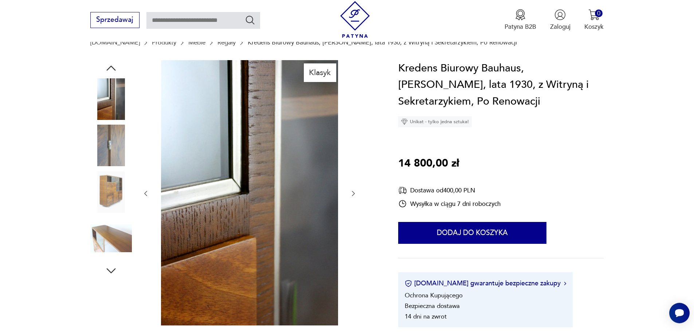
click at [355, 193] on icon "button" at bounding box center [353, 193] width 7 height 7
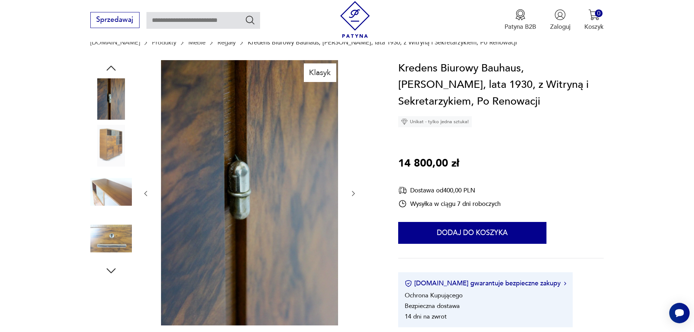
click at [353, 193] on icon "button" at bounding box center [353, 193] width 7 height 7
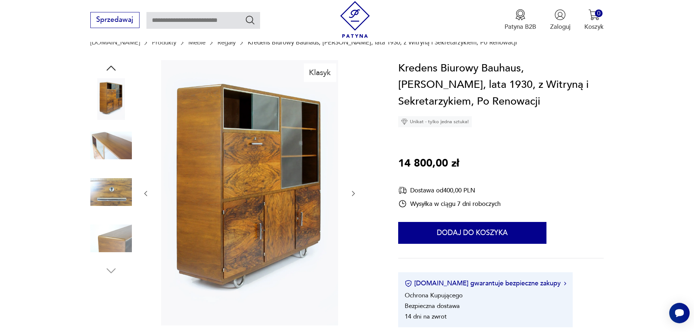
click at [352, 192] on icon "button" at bounding box center [353, 193] width 7 height 7
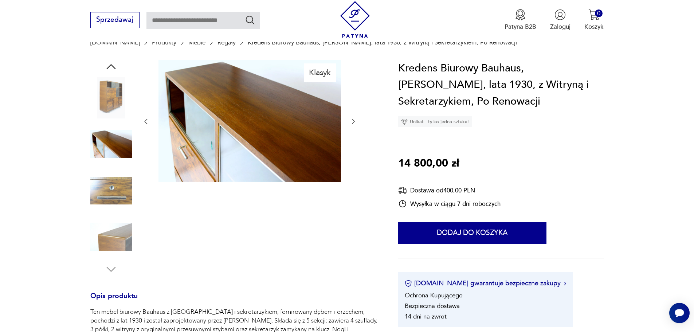
click at [352, 119] on icon "button" at bounding box center [353, 121] width 7 height 7
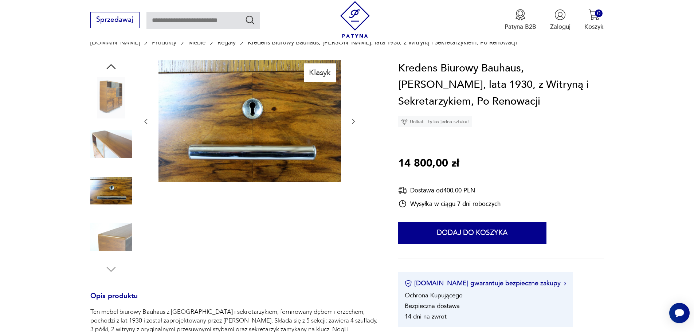
click at [352, 119] on icon "button" at bounding box center [353, 121] width 7 height 7
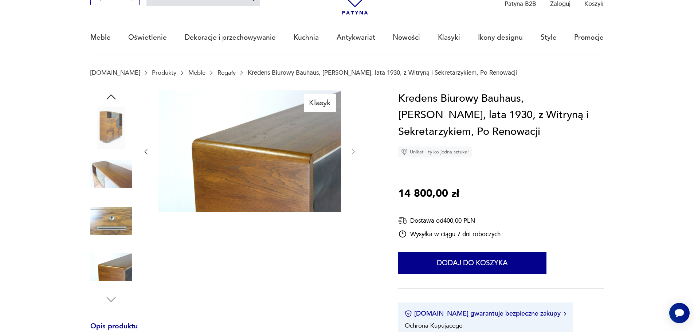
scroll to position [0, 0]
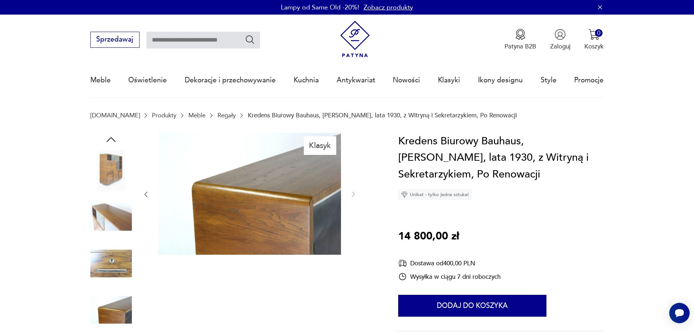
click at [110, 135] on icon "button" at bounding box center [111, 139] width 13 height 13
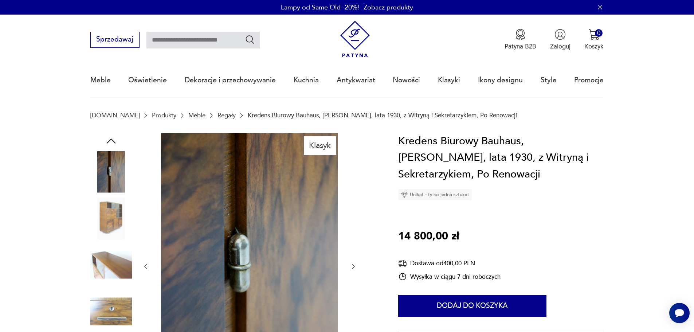
click at [110, 135] on icon "button" at bounding box center [111, 140] width 13 height 13
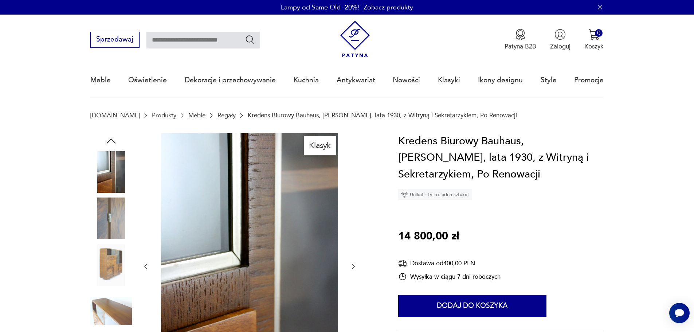
click at [110, 135] on icon "button" at bounding box center [111, 140] width 13 height 13
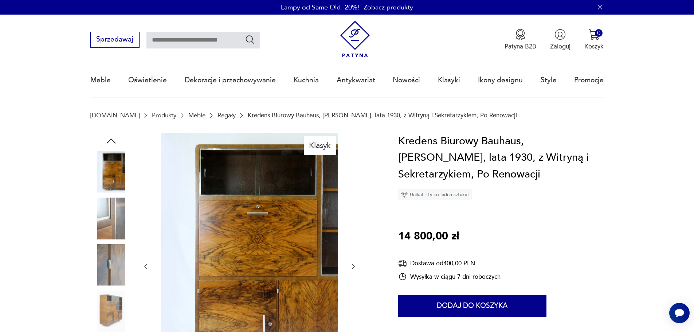
click at [110, 135] on icon "button" at bounding box center [111, 140] width 13 height 13
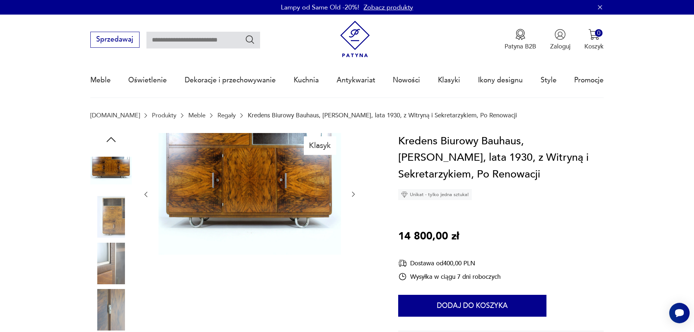
click at [110, 135] on icon "button" at bounding box center [111, 139] width 13 height 13
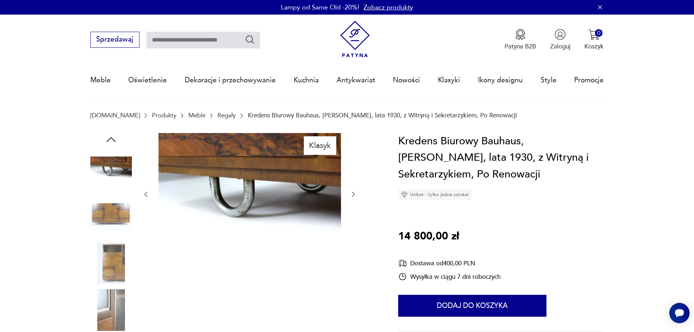
click at [110, 135] on icon "button" at bounding box center [111, 139] width 13 height 13
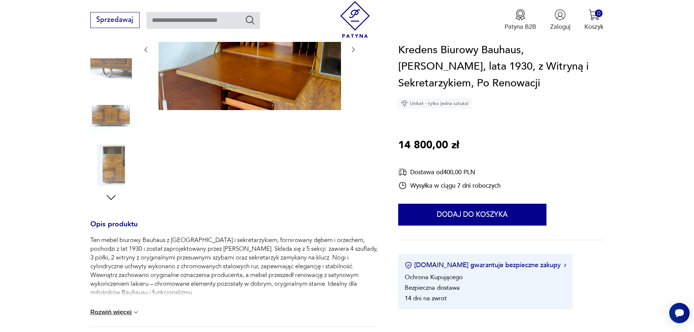
scroll to position [182, 0]
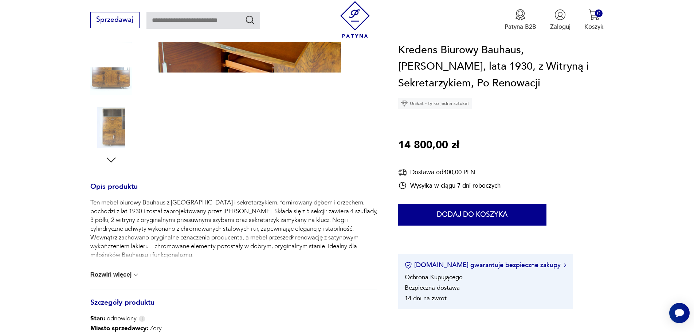
click at [124, 274] on button "Rozwiń więcej" at bounding box center [115, 274] width 50 height 7
click at [116, 78] on img at bounding box center [111, 81] width 42 height 42
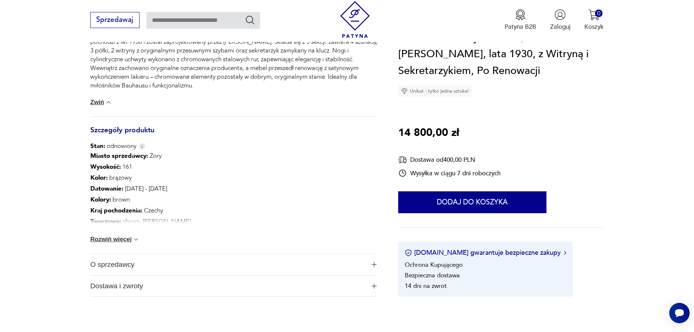
scroll to position [364, 0]
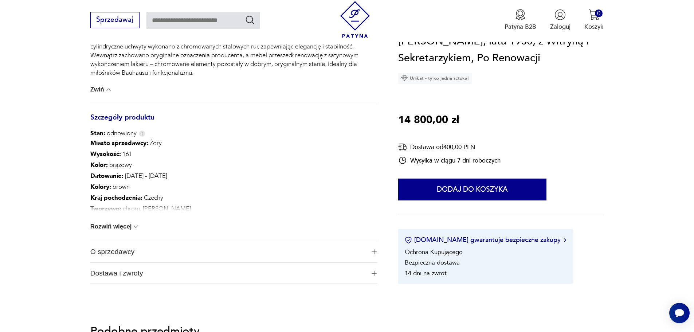
click at [123, 226] on button "Rozwiń więcej" at bounding box center [115, 226] width 50 height 7
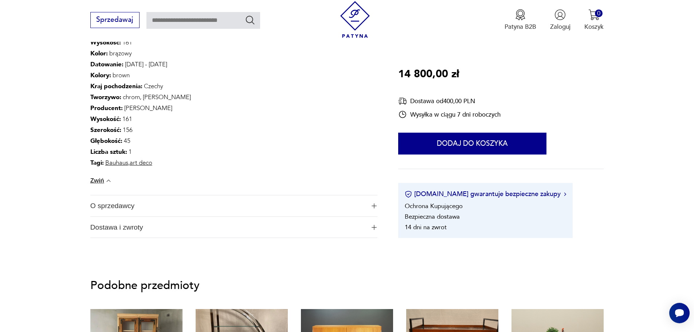
scroll to position [510, 0]
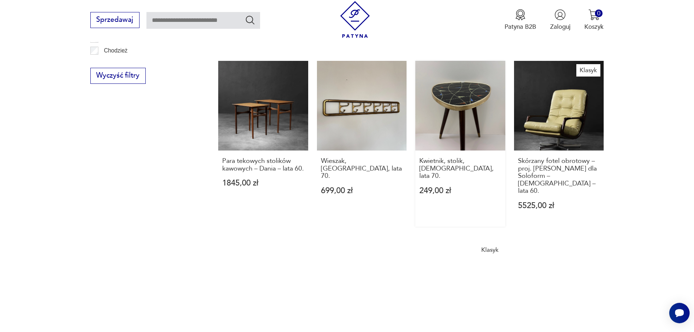
scroll to position [561, 0]
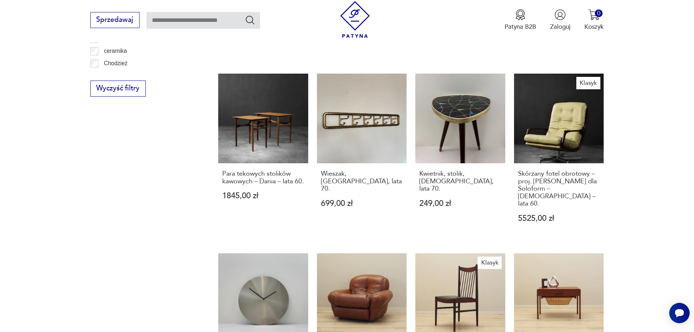
click at [197, 17] on input "text" at bounding box center [204, 20] width 114 height 17
type input "*****"
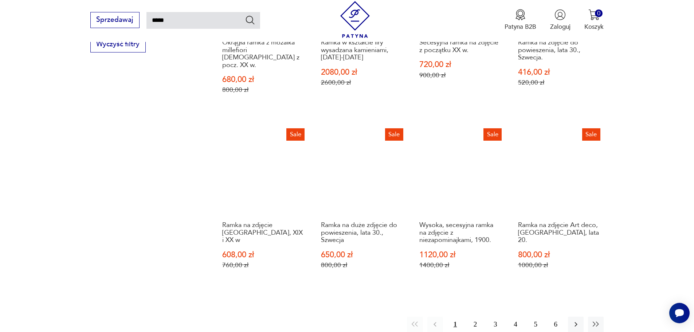
scroll to position [589, 0]
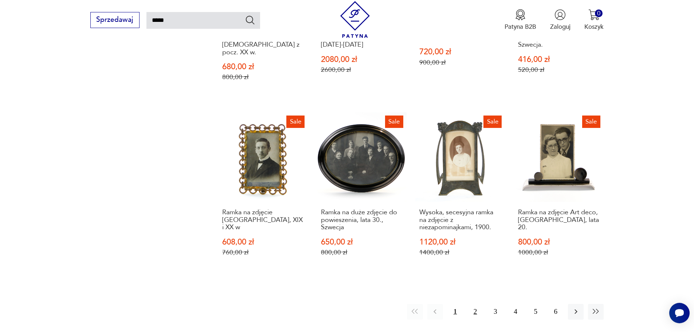
click at [475, 304] on button "2" at bounding box center [476, 312] width 16 height 16
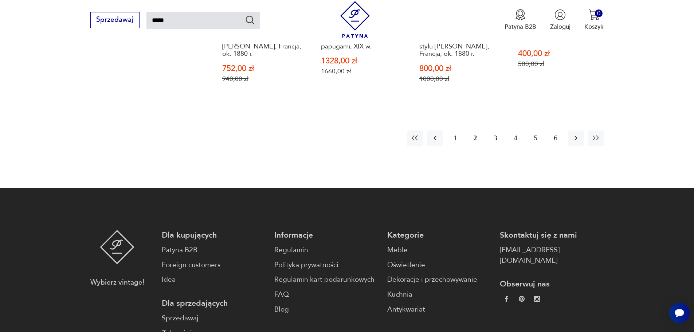
scroll to position [771, 0]
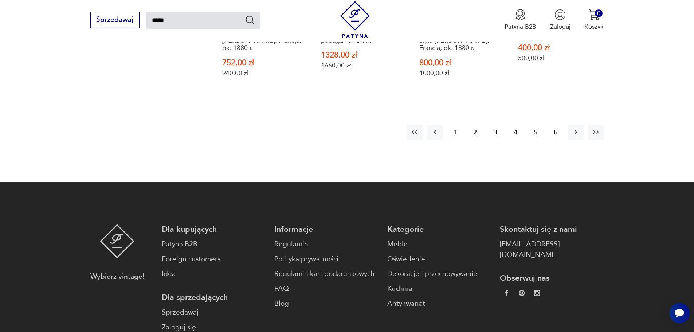
click at [494, 133] on button "3" at bounding box center [496, 133] width 16 height 16
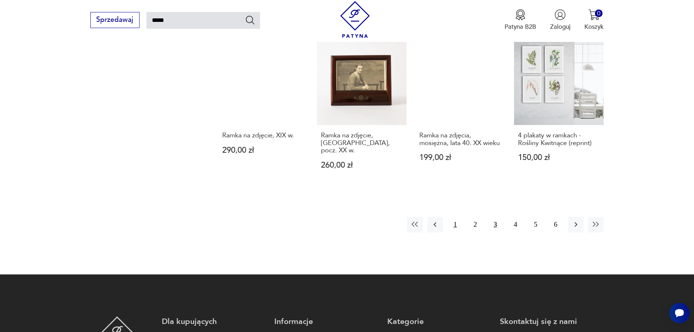
scroll to position [661, 0]
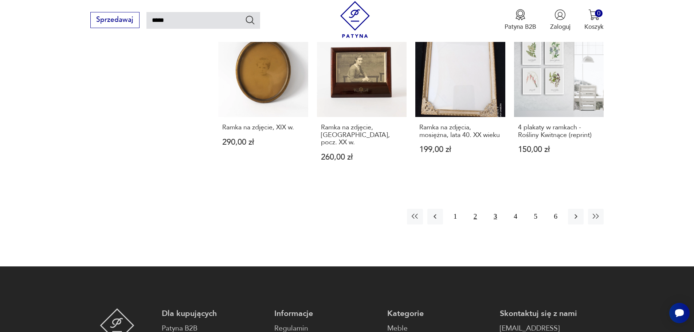
click at [473, 209] on button "2" at bounding box center [476, 217] width 16 height 16
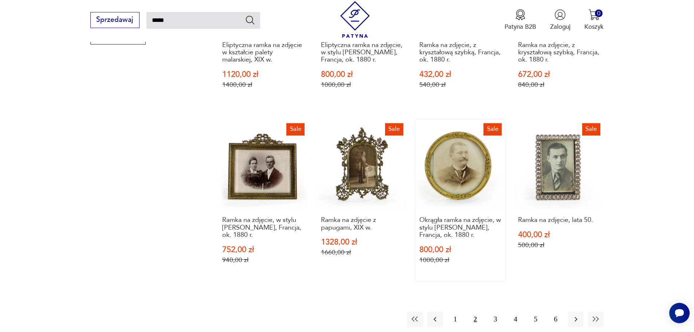
scroll to position [625, 0]
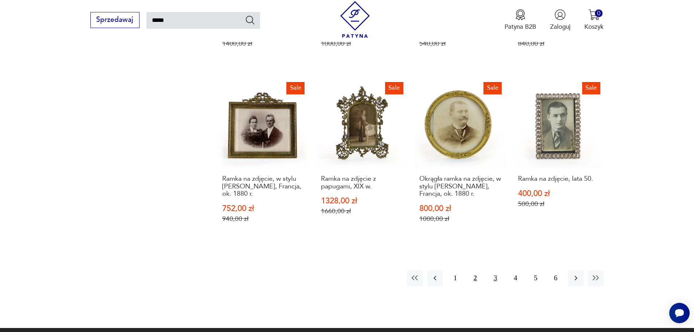
click at [495, 275] on button "3" at bounding box center [496, 278] width 16 height 16
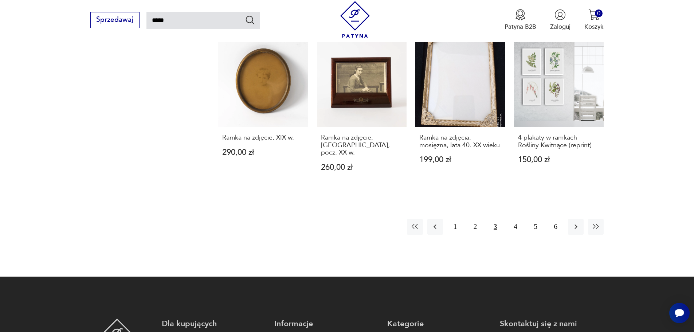
scroll to position [661, 0]
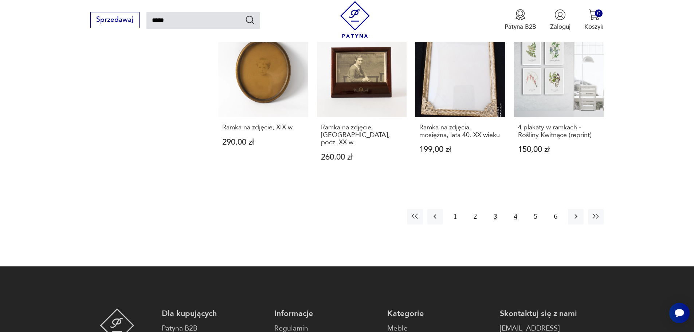
click at [515, 209] on button "4" at bounding box center [516, 217] width 16 height 16
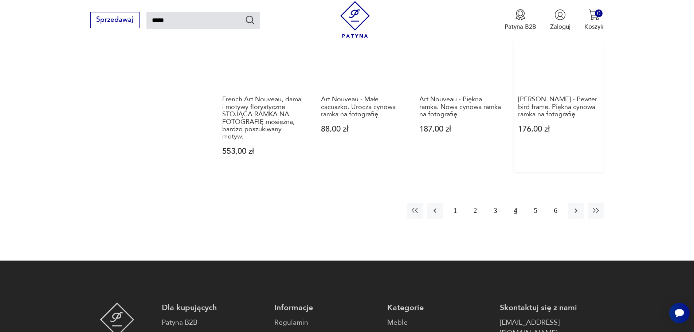
scroll to position [698, 0]
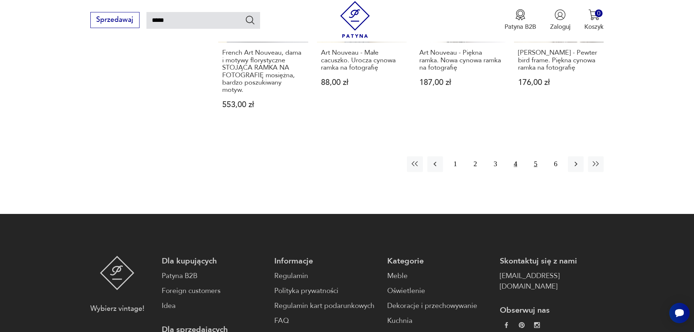
click at [536, 163] on button "5" at bounding box center [536, 164] width 16 height 16
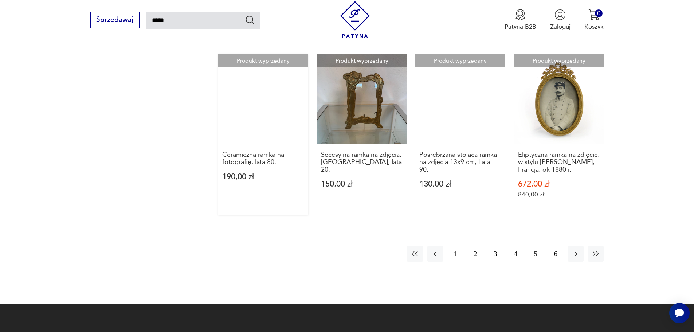
scroll to position [625, 0]
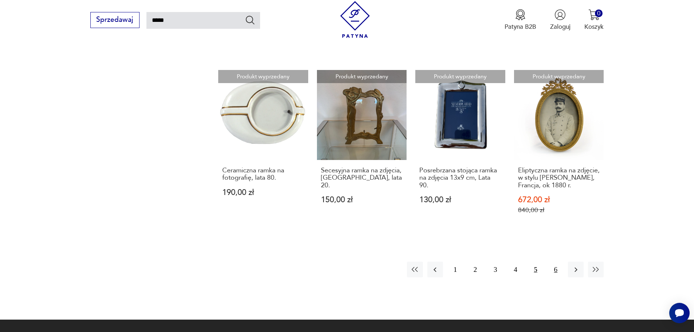
click at [557, 262] on button "6" at bounding box center [556, 270] width 16 height 16
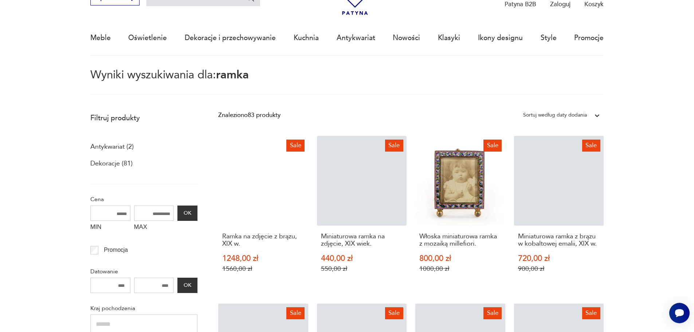
scroll to position [42, 0]
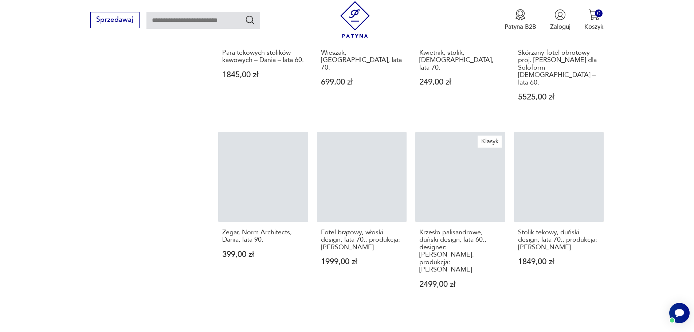
scroll to position [656, 0]
